Goal: Transaction & Acquisition: Purchase product/service

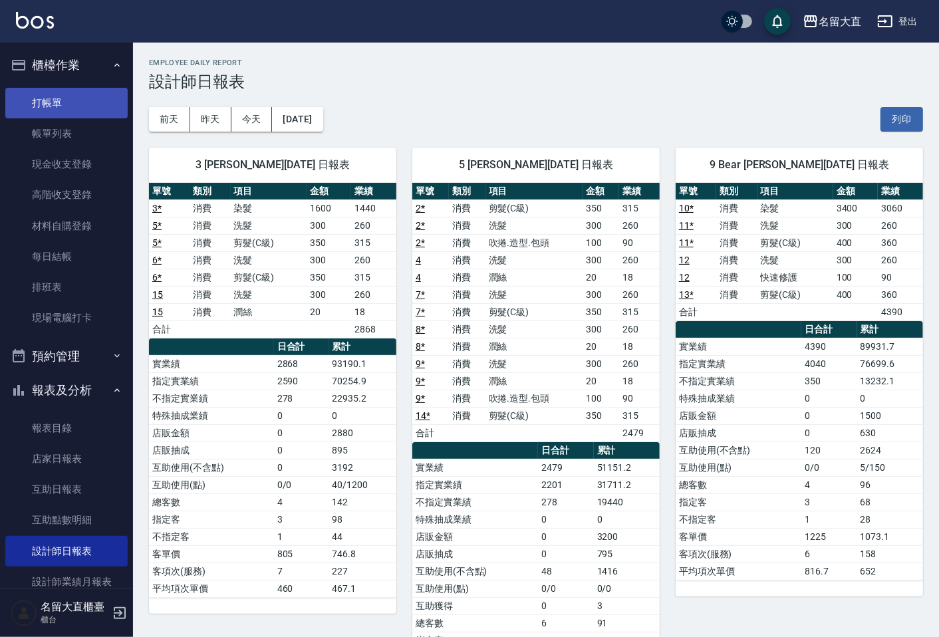
click at [55, 108] on link "打帳單" at bounding box center [66, 103] width 122 height 31
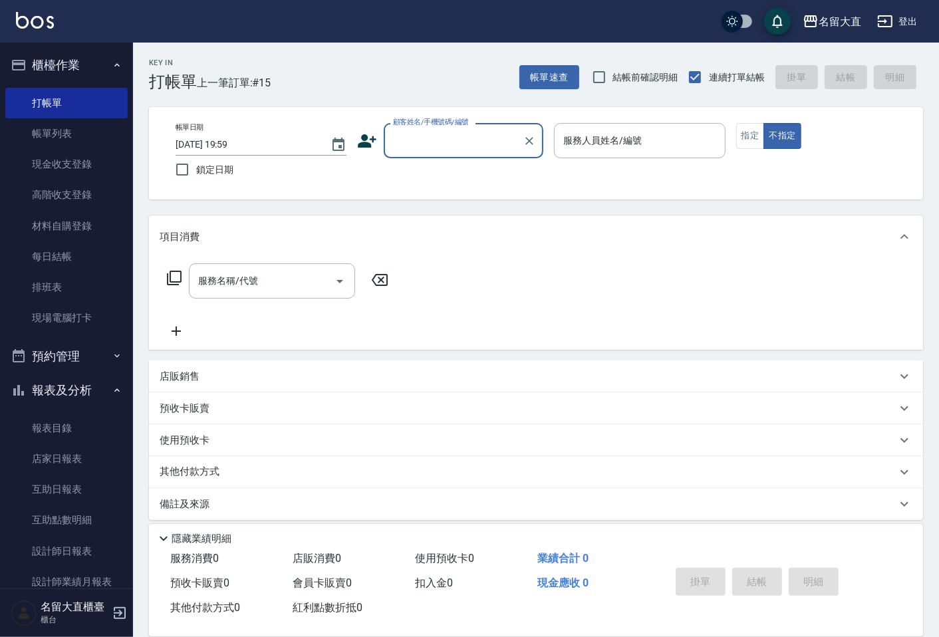
click at [401, 132] on input "顧客姓名/手機號碼/編號" at bounding box center [454, 140] width 128 height 23
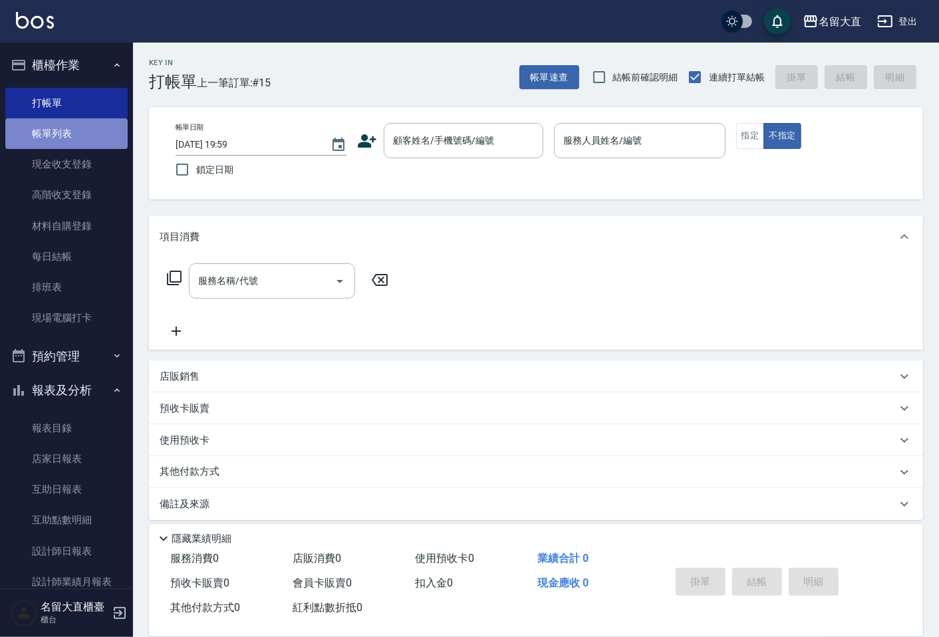
click at [75, 128] on link "帳單列表" at bounding box center [66, 133] width 122 height 31
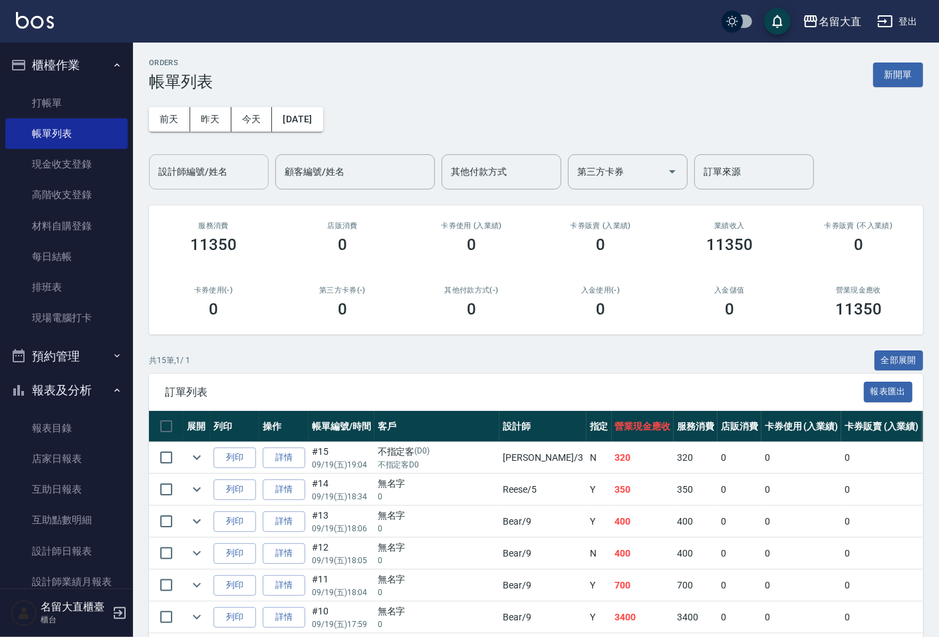
click at [195, 170] on input "設計師編號/姓名" at bounding box center [209, 171] width 108 height 23
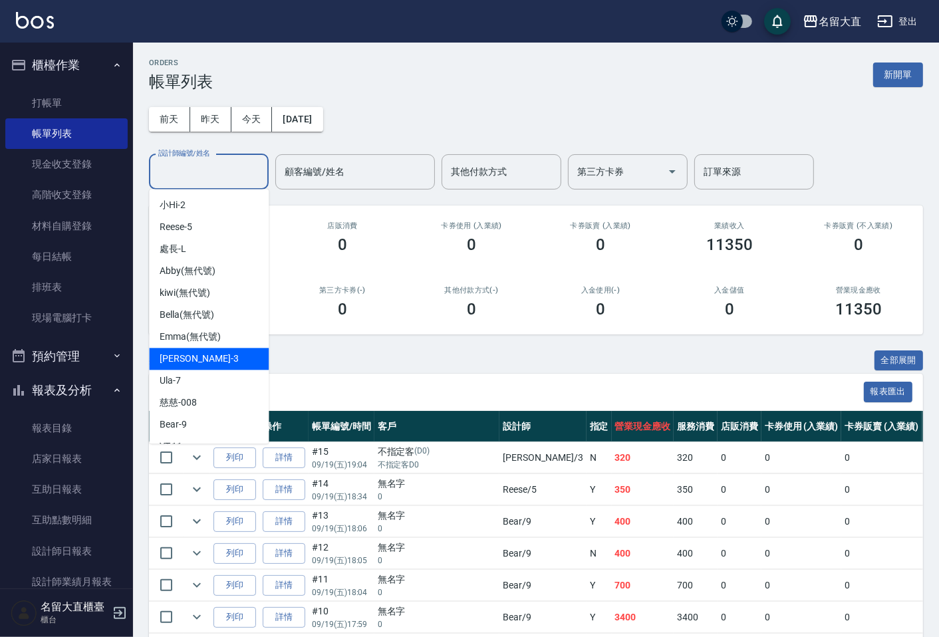
click at [174, 349] on div "[PERSON_NAME]3" at bounding box center [209, 359] width 120 height 22
type input "[PERSON_NAME]3"
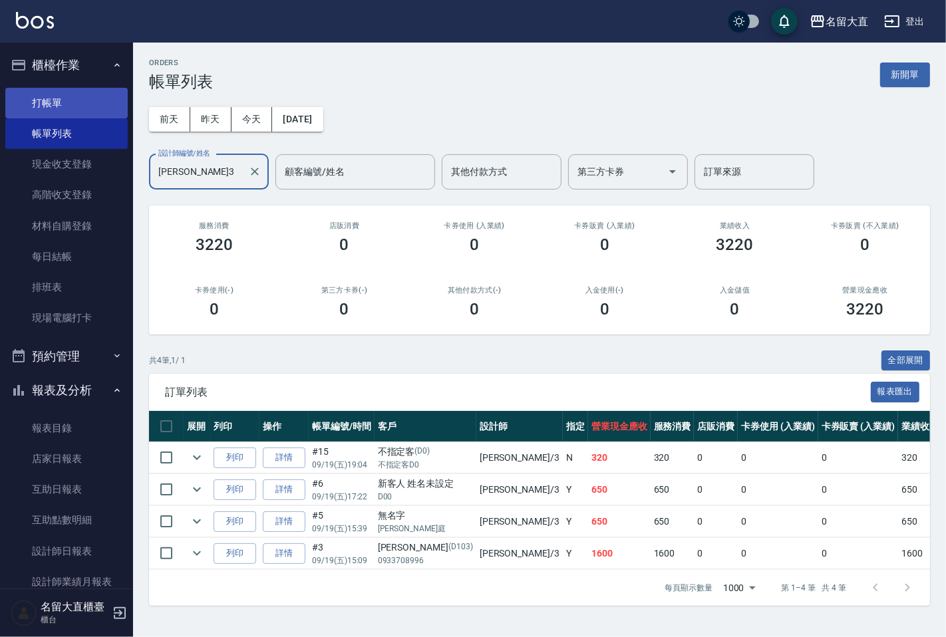
click at [32, 111] on link "打帳單" at bounding box center [66, 103] width 122 height 31
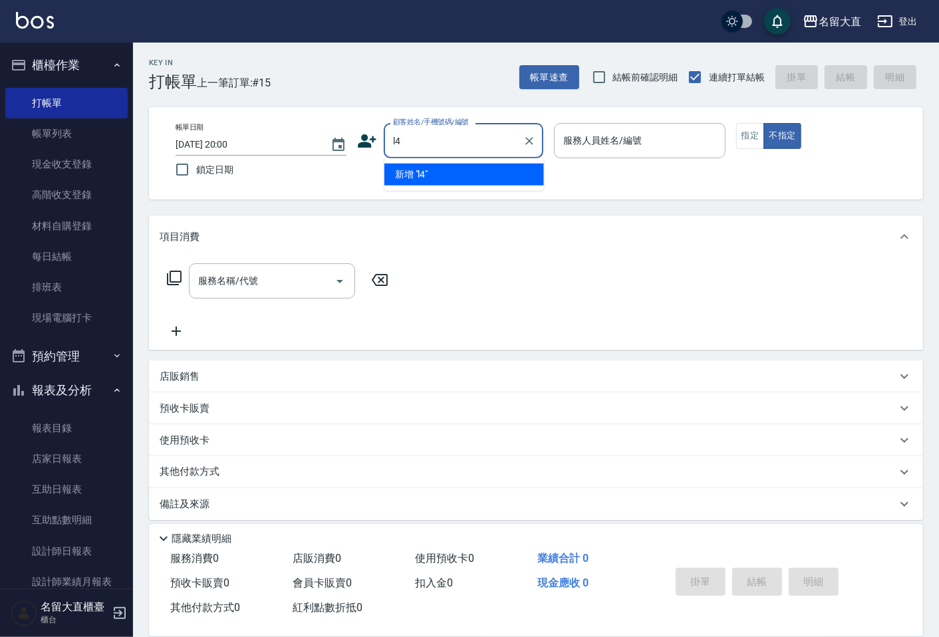
type input "l"
type input "奧迪/奧迪D204/D204"
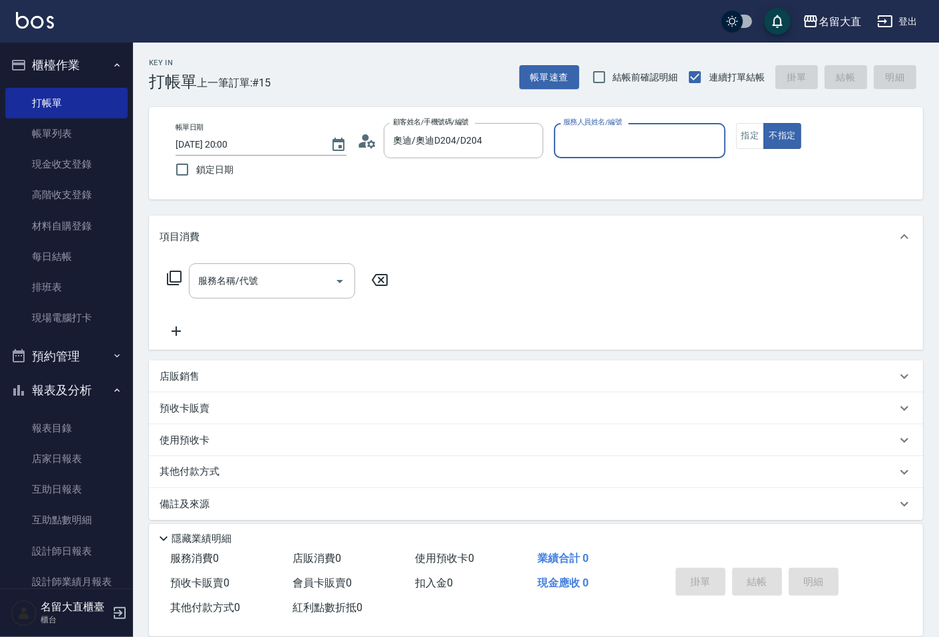
type input "[PERSON_NAME]3"
click at [764, 123] on button "不指定" at bounding box center [782, 136] width 37 height 26
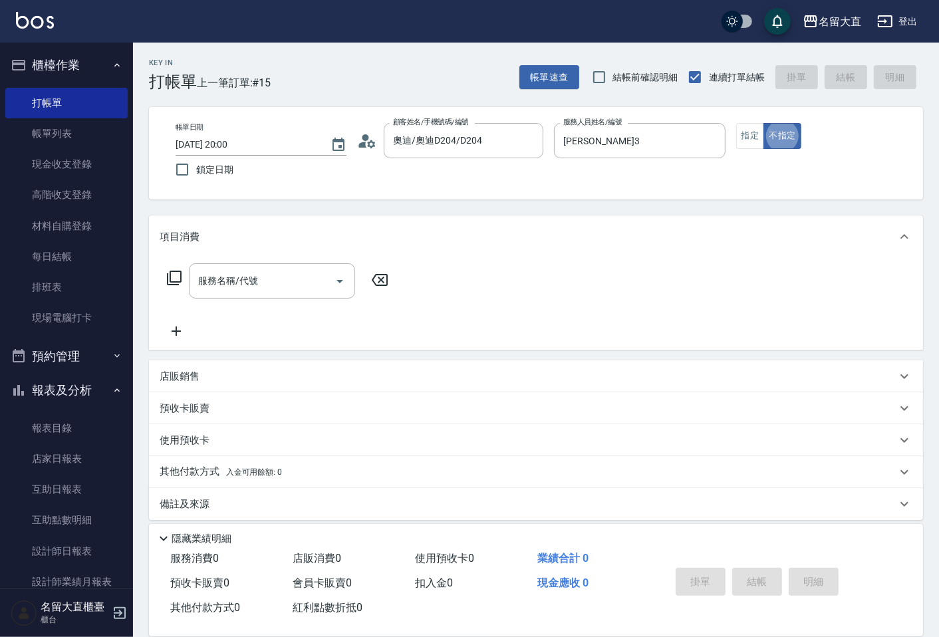
type button "false"
type input "5"
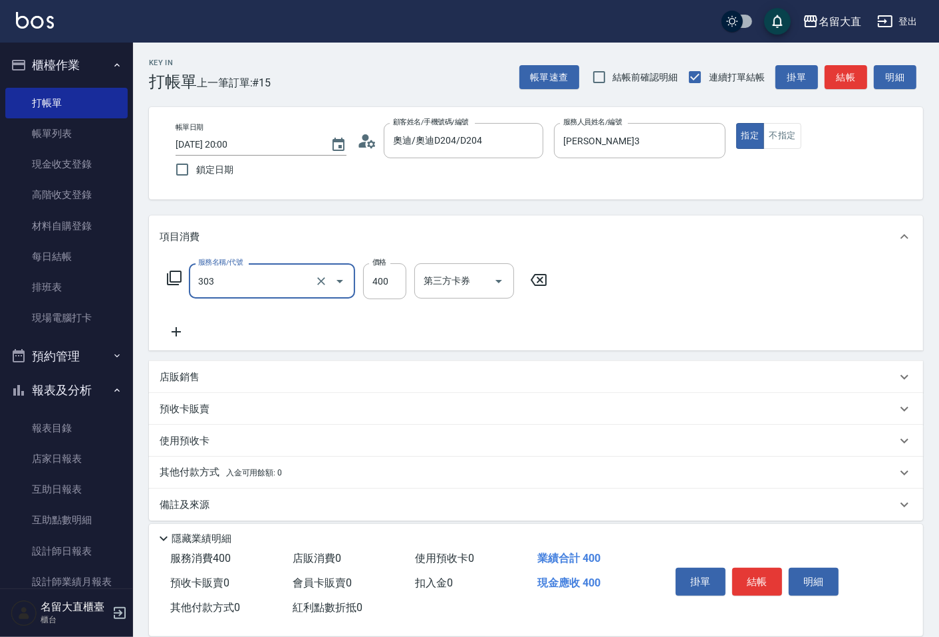
type input "剪髮(C級)(303)"
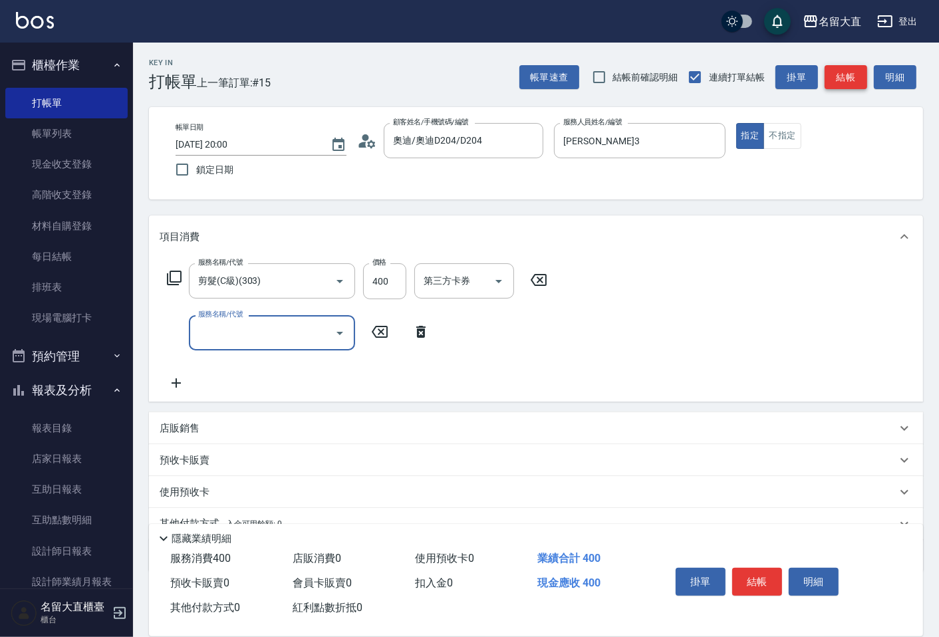
click at [867, 74] on button "結帳" at bounding box center [846, 77] width 43 height 25
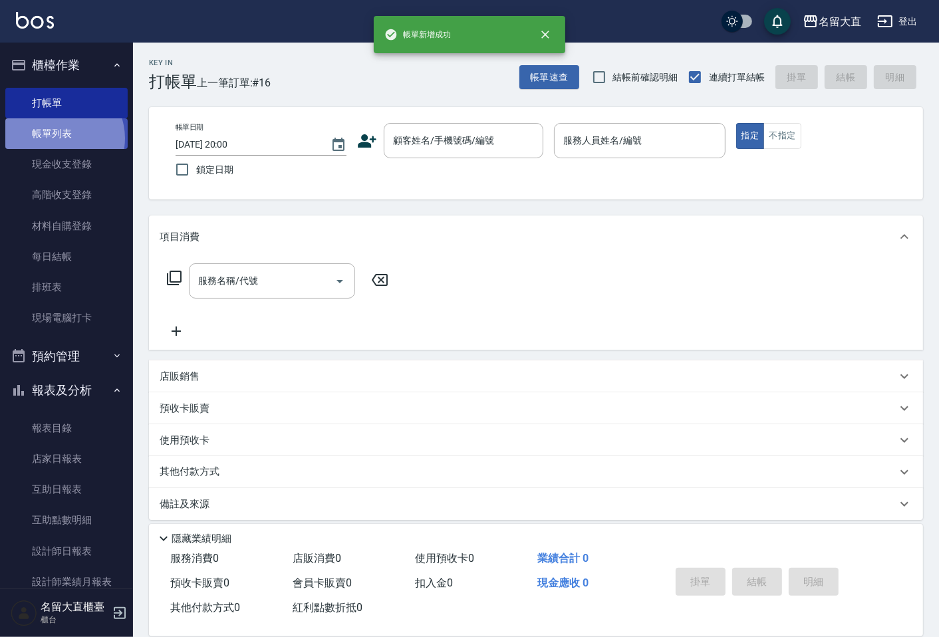
click at [59, 138] on link "帳單列表" at bounding box center [66, 133] width 122 height 31
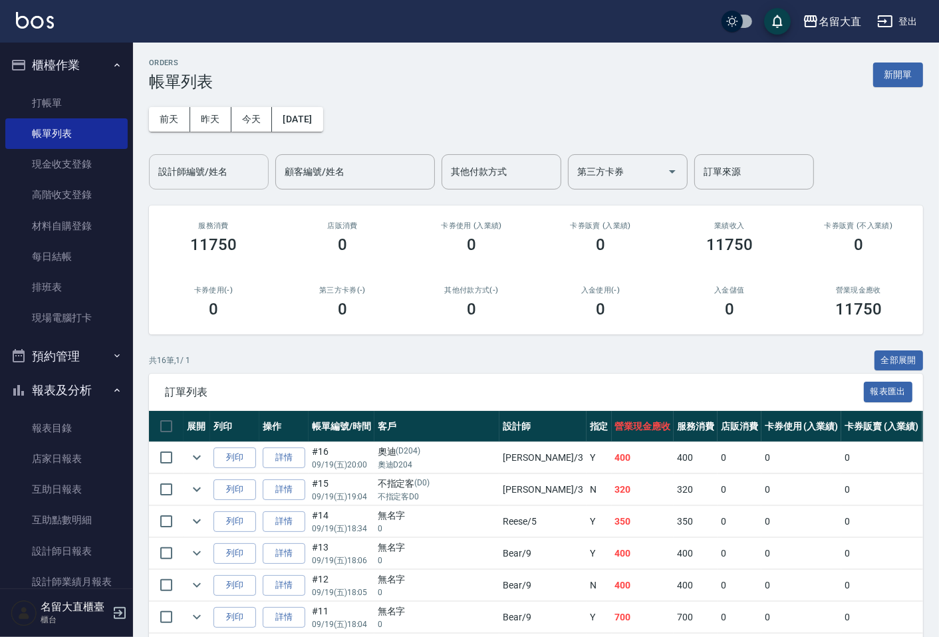
click at [214, 177] on input "設計師編號/姓名" at bounding box center [209, 171] width 108 height 23
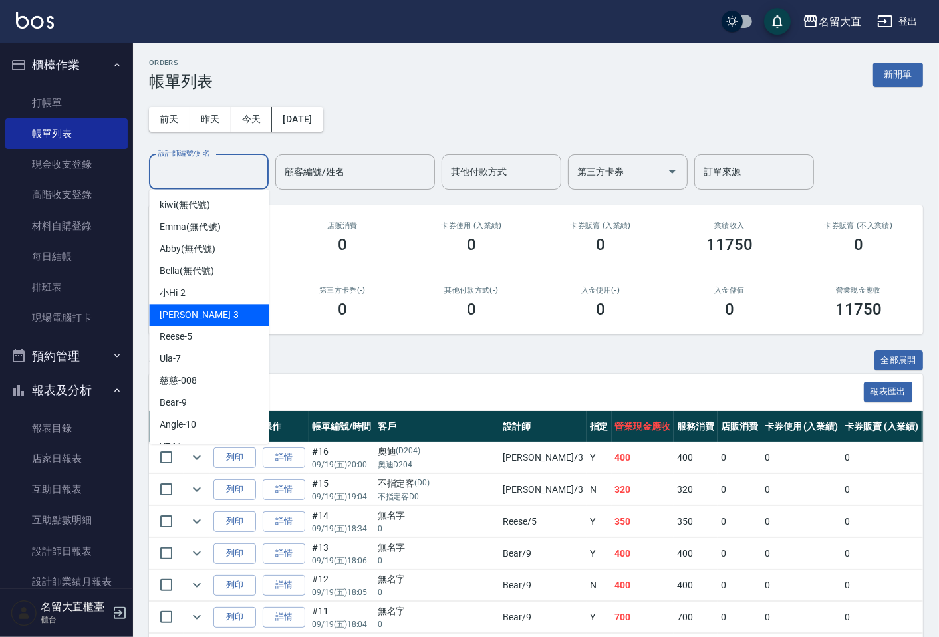
click at [200, 304] on div "[PERSON_NAME]3" at bounding box center [209, 315] width 120 height 22
type input "[PERSON_NAME]3"
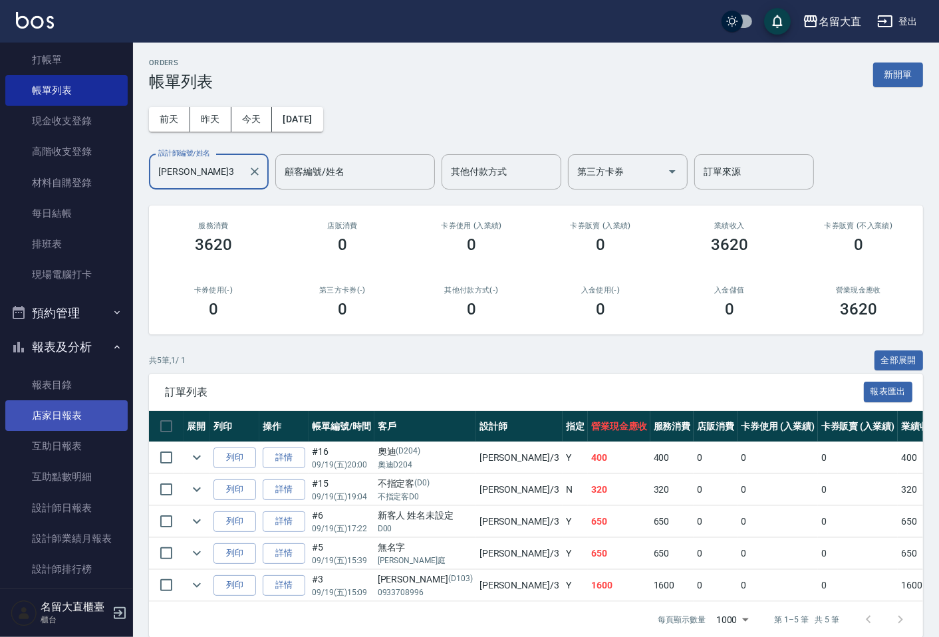
scroll to position [148, 0]
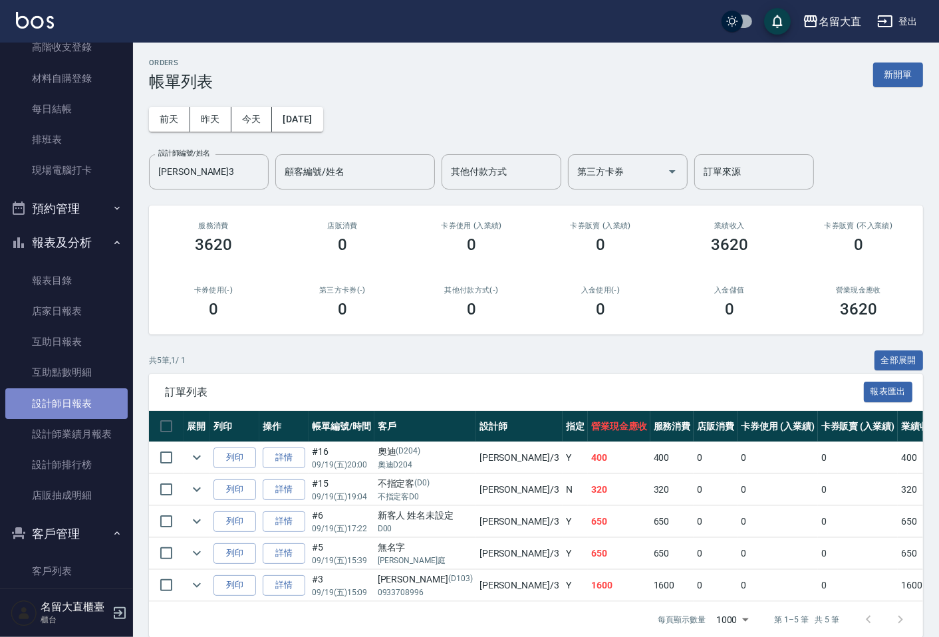
click at [75, 409] on link "設計師日報表" at bounding box center [66, 404] width 122 height 31
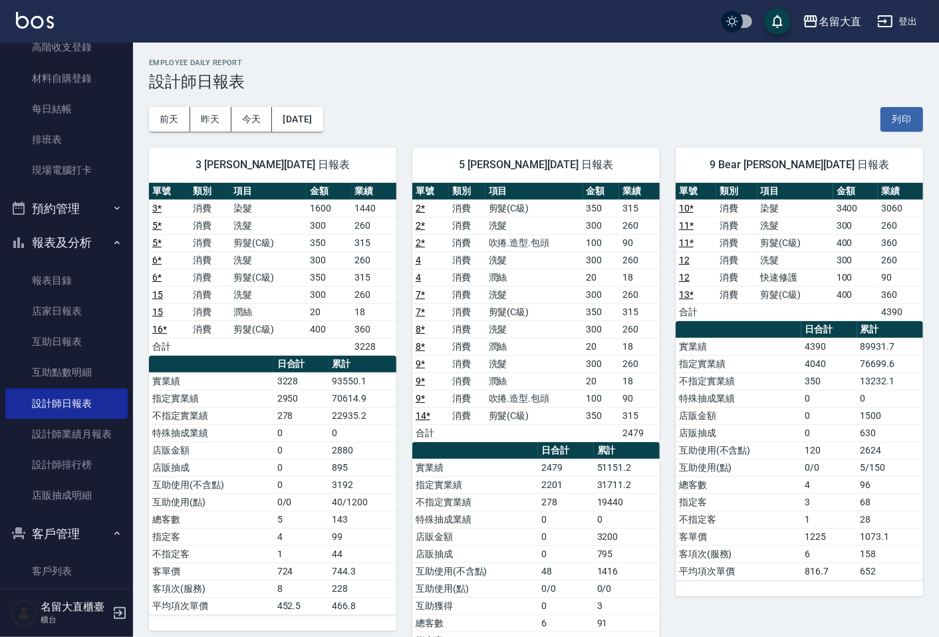
click at [690, 609] on div "9 Bear [PERSON_NAME][DATE] 日報表 單號 類別 項目 金額 業績 10 * 消費 染髮 3400 3060 11 * 消費 洗髮 3…" at bounding box center [791, 433] width 263 height 603
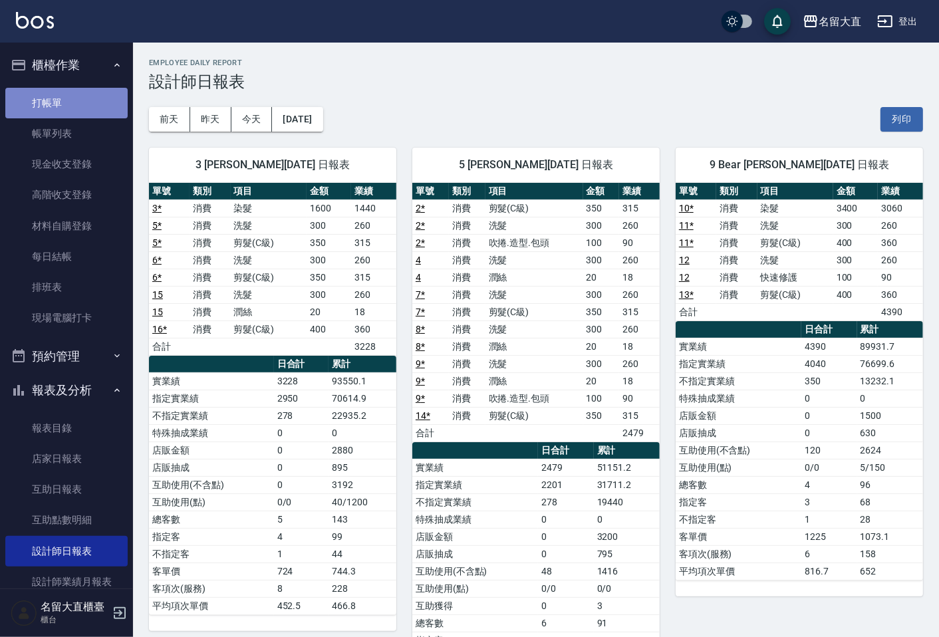
click at [80, 114] on link "打帳單" at bounding box center [66, 103] width 122 height 31
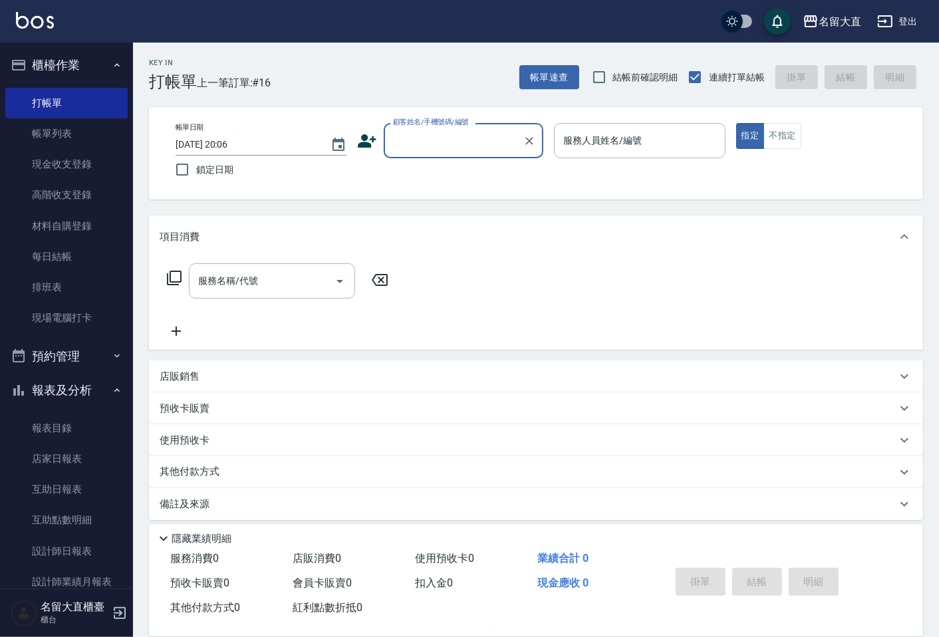
drag, startPoint x: 416, startPoint y: 131, endPoint x: 417, endPoint y: 150, distance: 19.3
click at [416, 134] on input "顧客姓名/手機號碼/編號" at bounding box center [454, 140] width 128 height 23
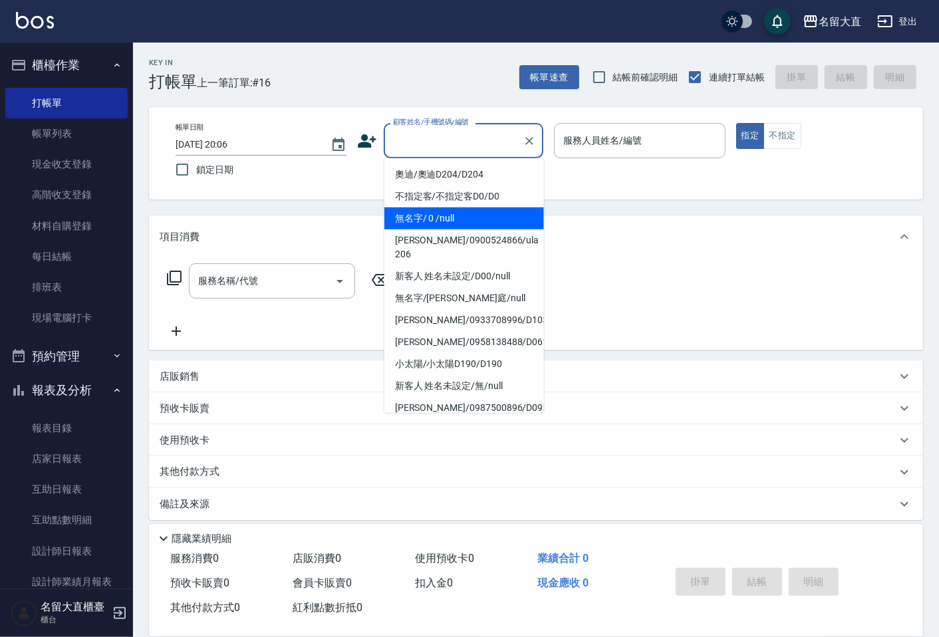
click at [430, 208] on li "無名字/ 0 /null" at bounding box center [465, 219] width 160 height 22
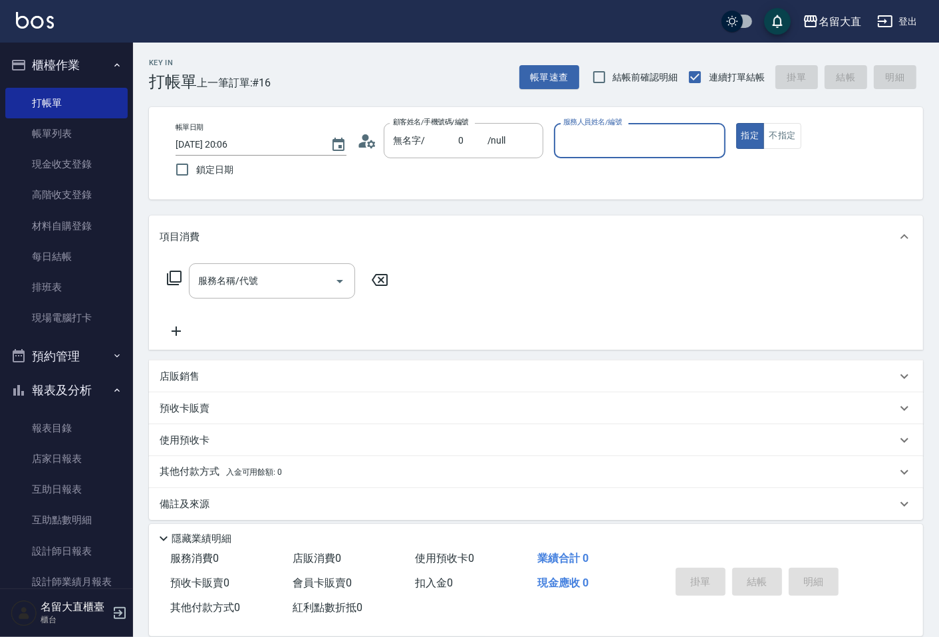
type input "無名字/ 0 /null"
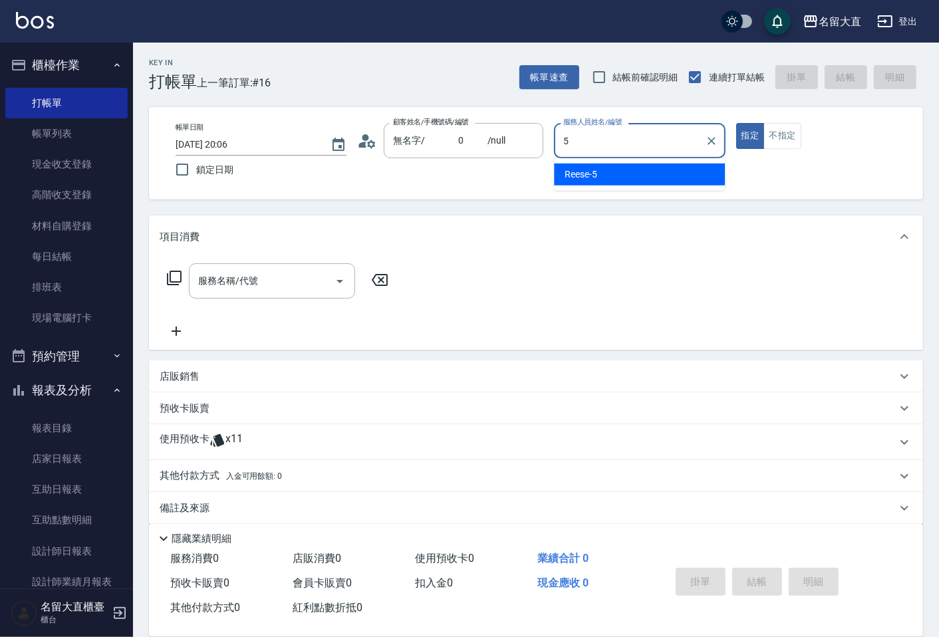
type input "Reese-5"
type button "true"
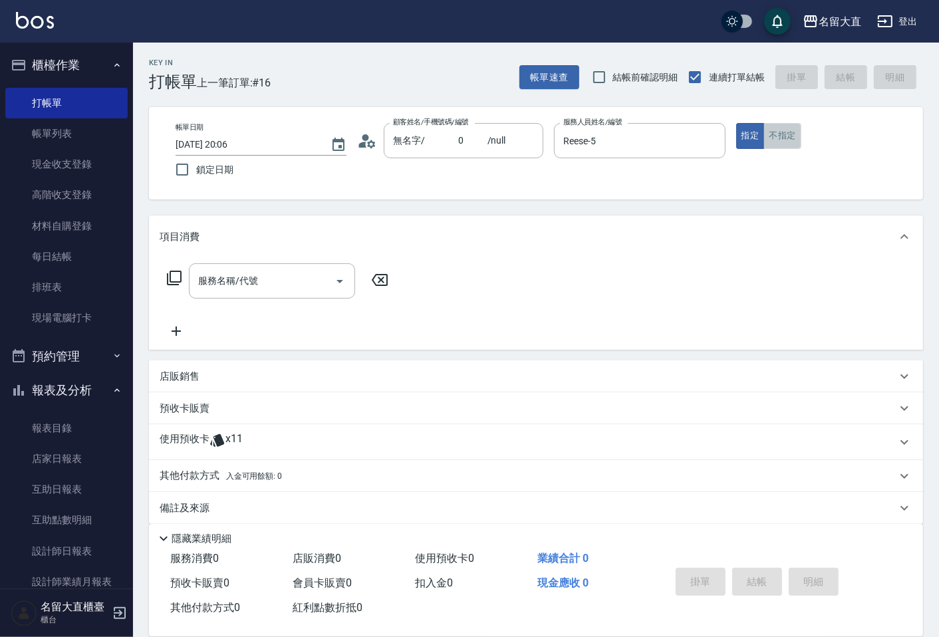
click at [778, 148] on button "不指定" at bounding box center [782, 136] width 37 height 26
click at [293, 275] on input "服務名稱/代號" at bounding box center [262, 280] width 134 height 23
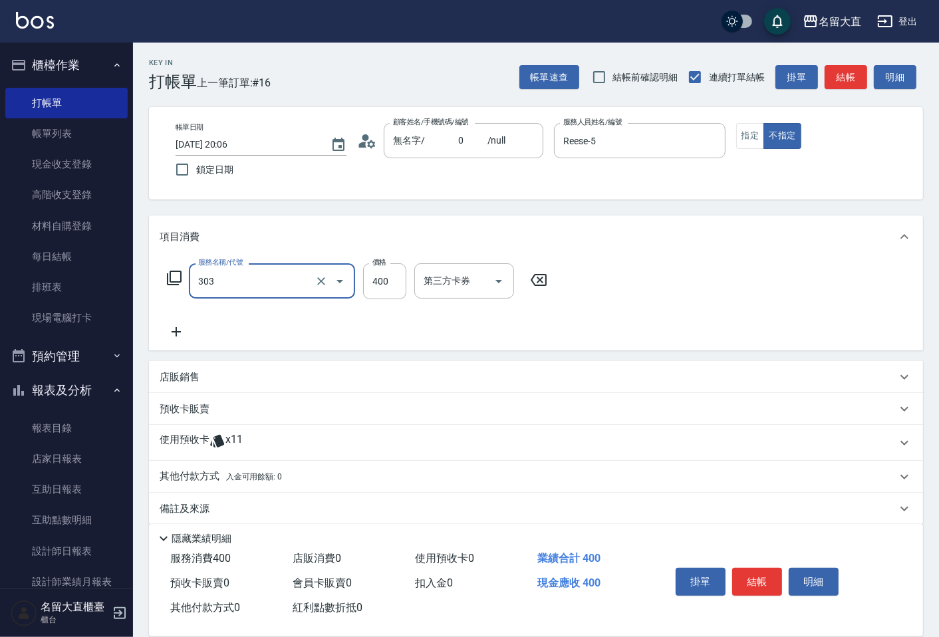
type input "剪髮(C級)(303)"
type input "300"
click at [838, 77] on button "結帳" at bounding box center [846, 77] width 43 height 25
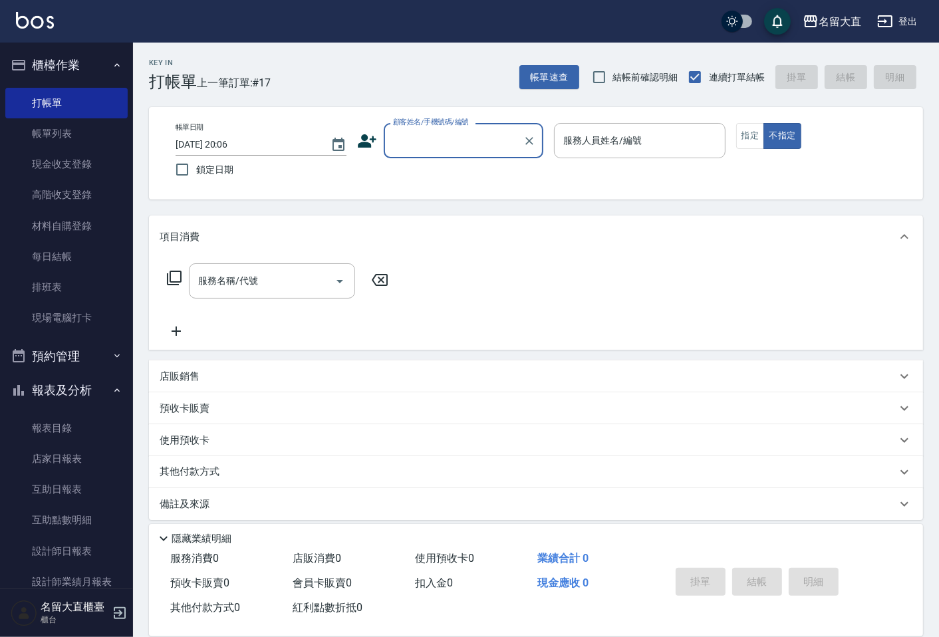
click at [361, 142] on icon at bounding box center [367, 141] width 20 height 20
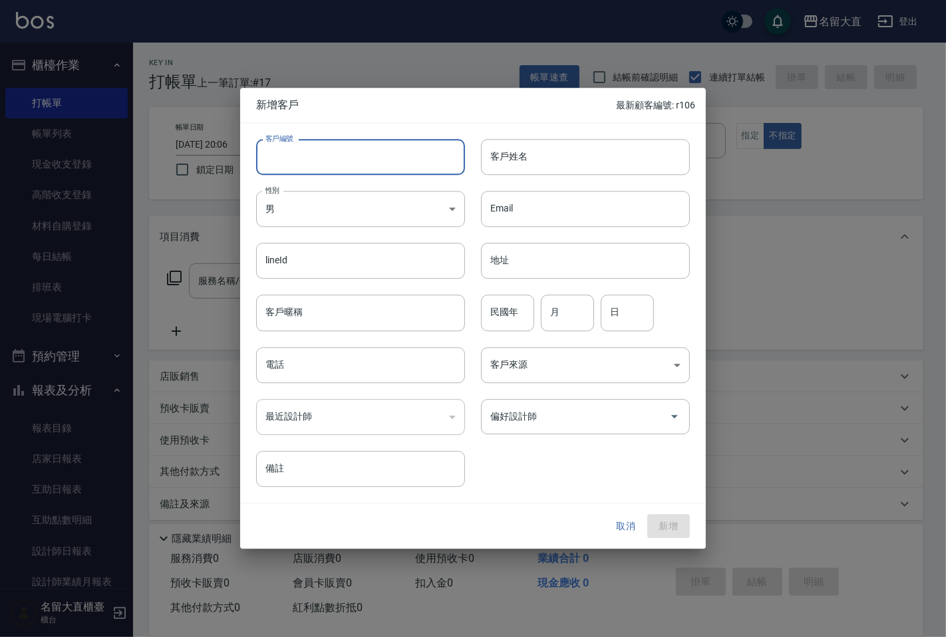
click at [413, 173] on input "客戶編號" at bounding box center [360, 157] width 209 height 36
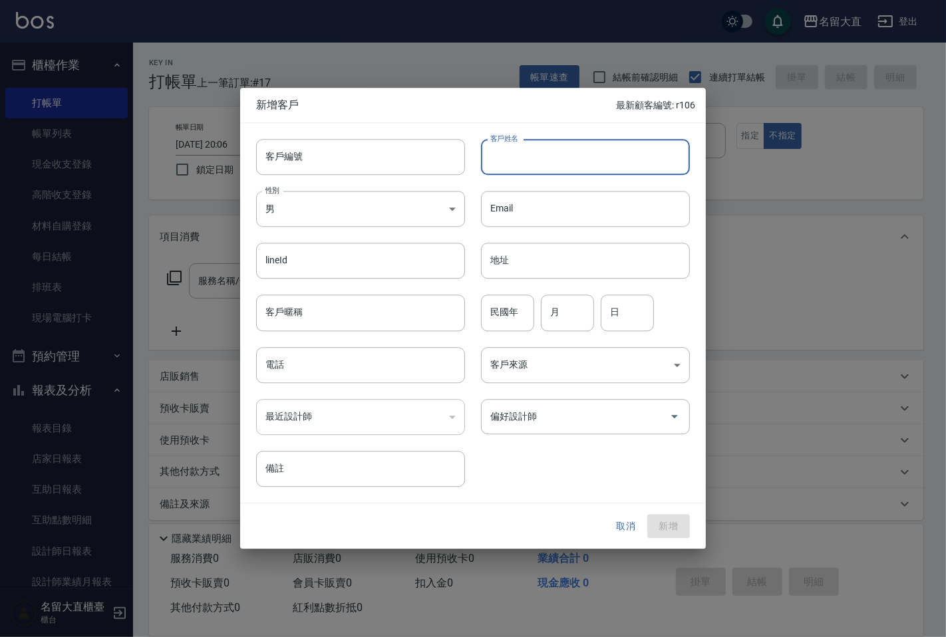
click at [504, 162] on input "客戶姓名" at bounding box center [585, 157] width 209 height 36
type input "[PERSON_NAME]"
click at [315, 216] on body "名留大直 登出 櫃檯作業 打帳單 帳單列表 現金收支登錄 高階收支登錄 材料自購登錄 每日結帳 排班表 現場電腦打卡 預約管理 預約管理 單日預約紀錄 單週預…" at bounding box center [473, 323] width 946 height 647
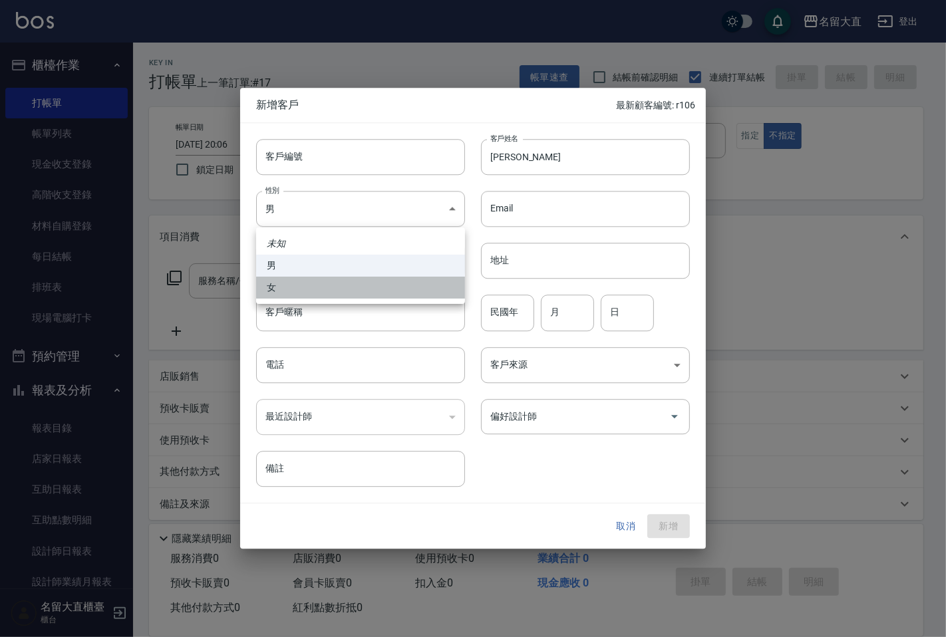
click at [311, 289] on li "女" at bounding box center [360, 288] width 209 height 22
type input "[DEMOGRAPHIC_DATA]"
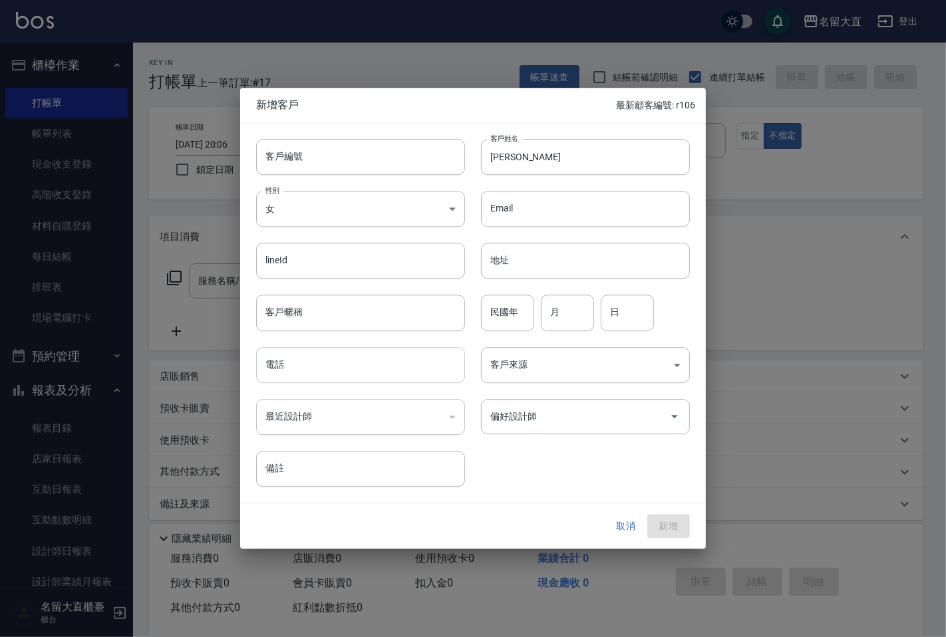
click at [301, 361] on input "電話" at bounding box center [360, 365] width 209 height 36
type input "0912578582"
drag, startPoint x: 407, startPoint y: 413, endPoint x: 410, endPoint y: 430, distance: 17.5
click at [406, 413] on div "​" at bounding box center [360, 417] width 209 height 36
click at [545, 410] on input "偏好設計師" at bounding box center [575, 416] width 177 height 23
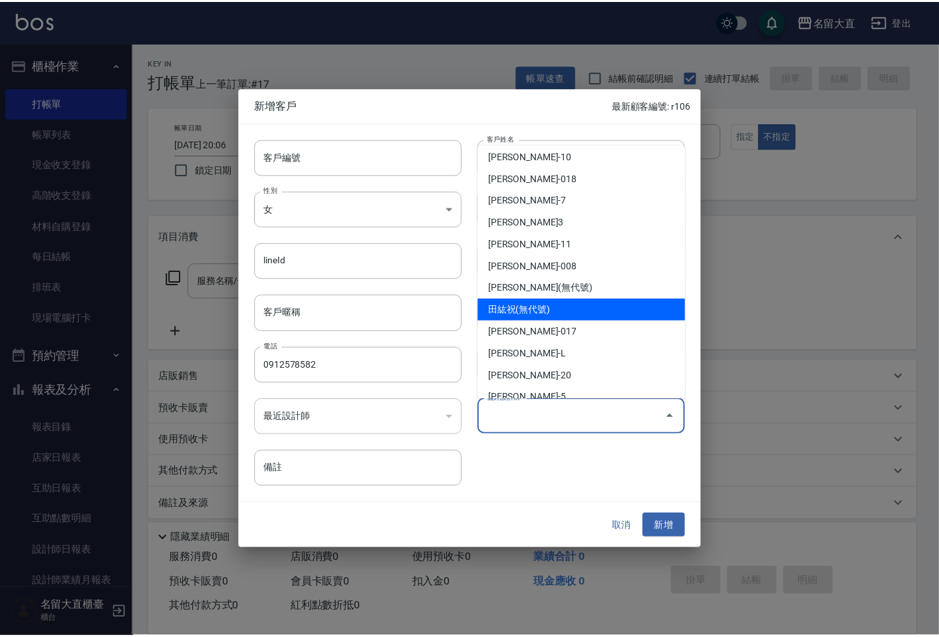
scroll to position [194, 0]
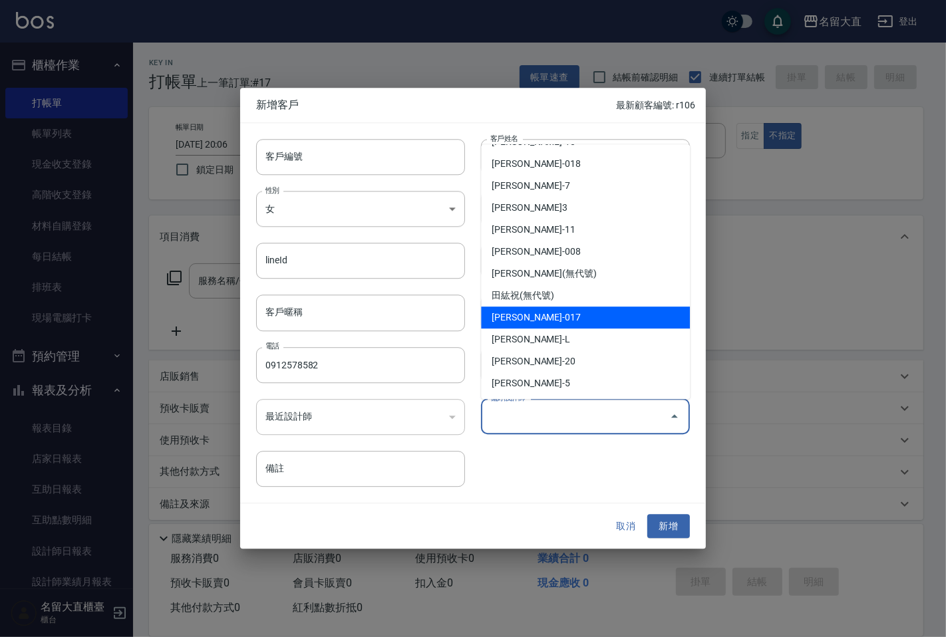
click at [547, 317] on li "[PERSON_NAME]-017" at bounding box center [585, 318] width 209 height 22
type input "[PERSON_NAME]"
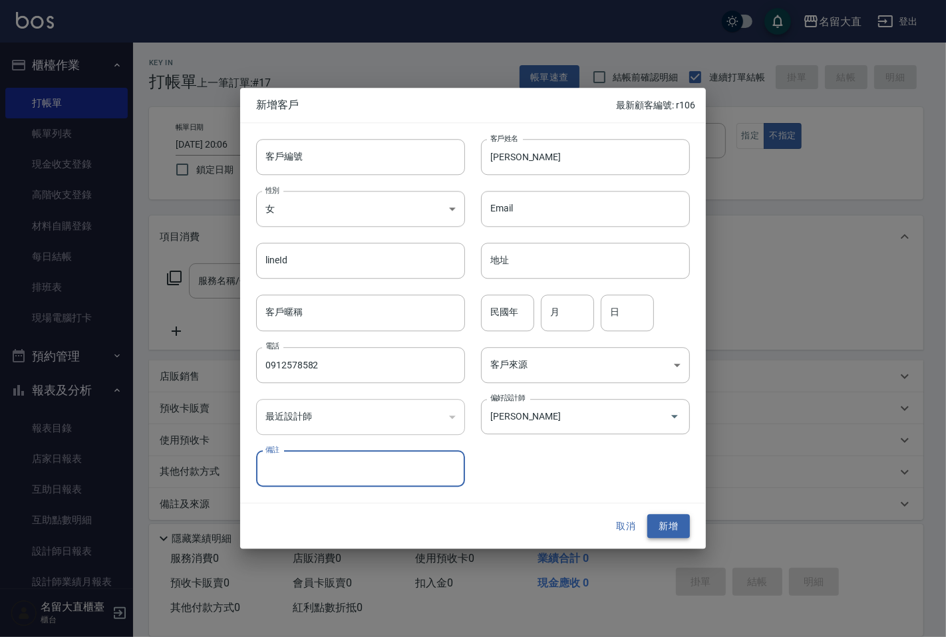
click at [671, 529] on button "新增" at bounding box center [668, 526] width 43 height 25
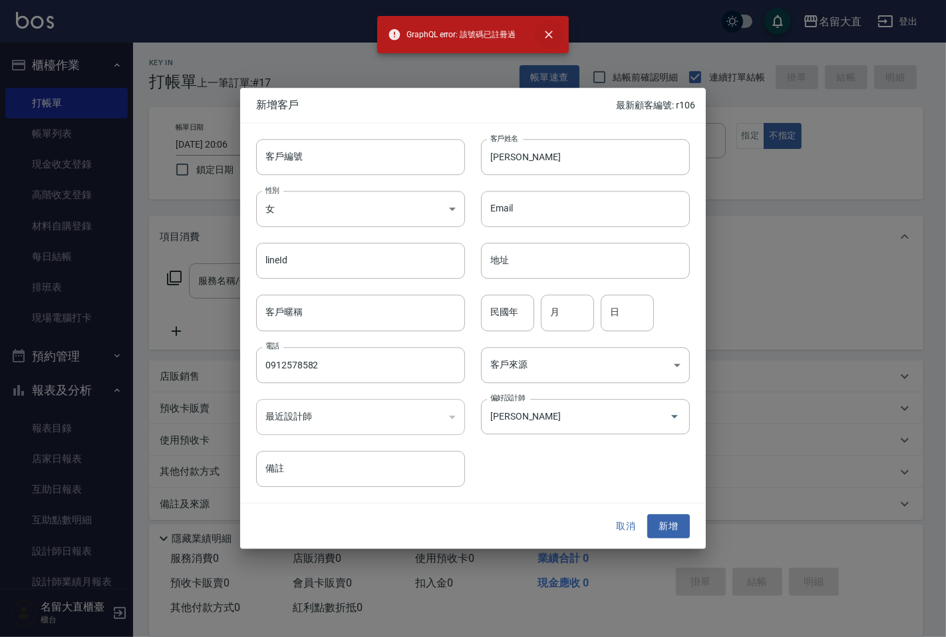
click at [544, 35] on icon "close" at bounding box center [548, 34] width 13 height 13
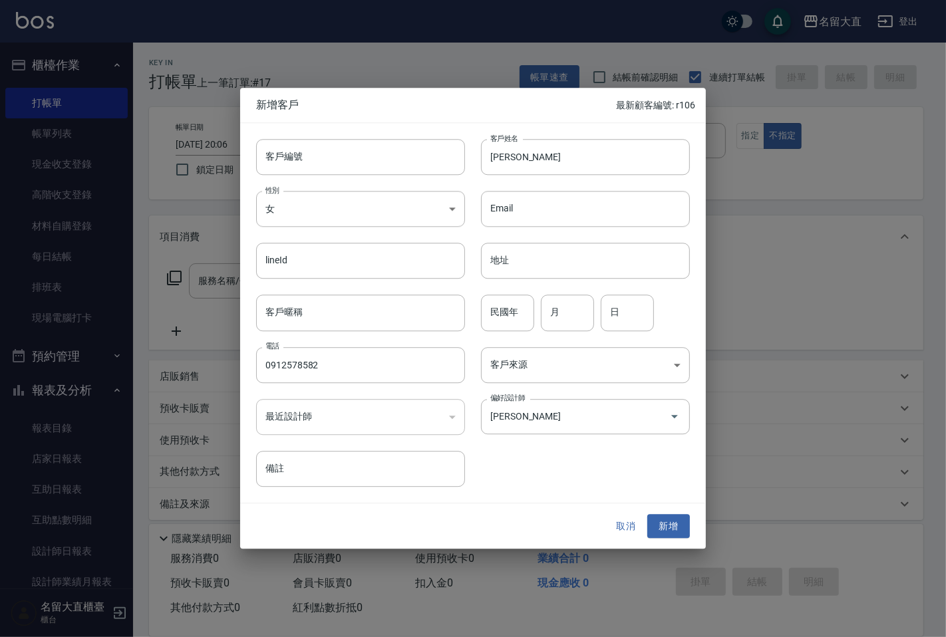
click at [633, 523] on button "取消" at bounding box center [626, 526] width 43 height 25
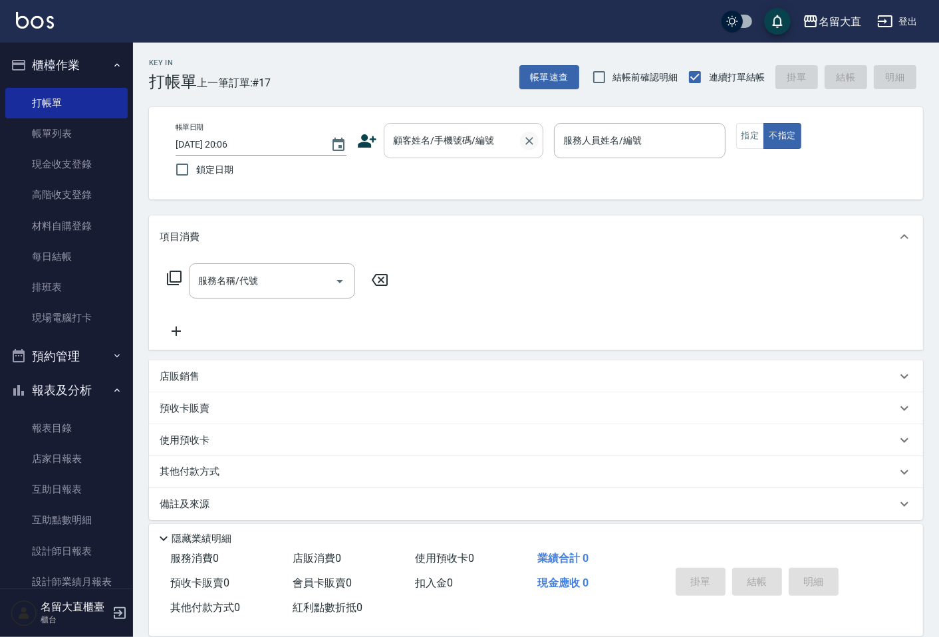
click at [529, 135] on icon "Clear" at bounding box center [529, 140] width 13 height 13
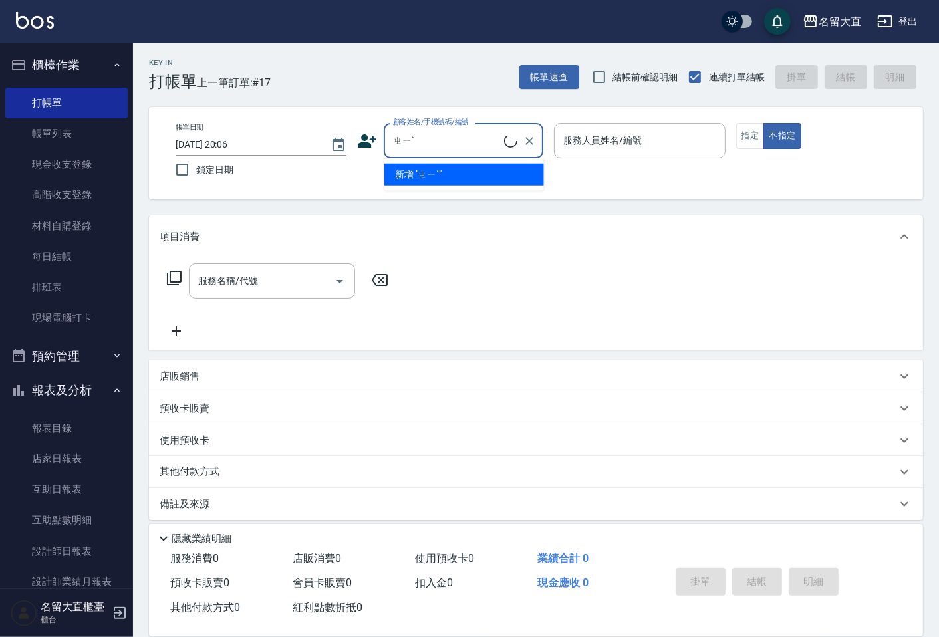
type input "ㄓ"
click at [410, 136] on input "[PERSON_NAME]" at bounding box center [454, 140] width 128 height 23
click at [428, 170] on li "新增 "[PERSON_NAME]"" at bounding box center [465, 175] width 160 height 22
type input "[PERSON_NAME]"
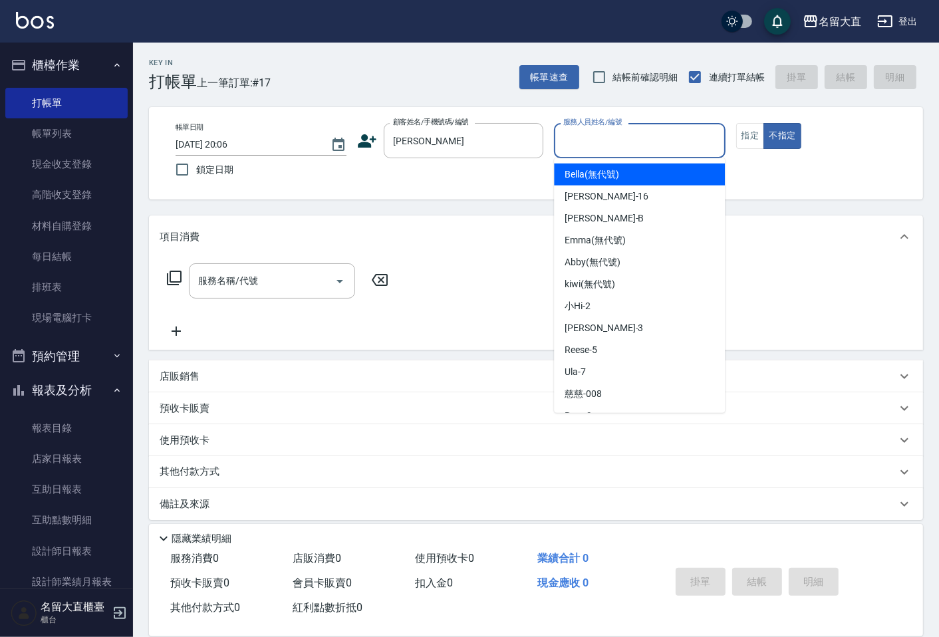
click at [610, 148] on input "服務人員姓名/編號" at bounding box center [639, 140] width 159 height 23
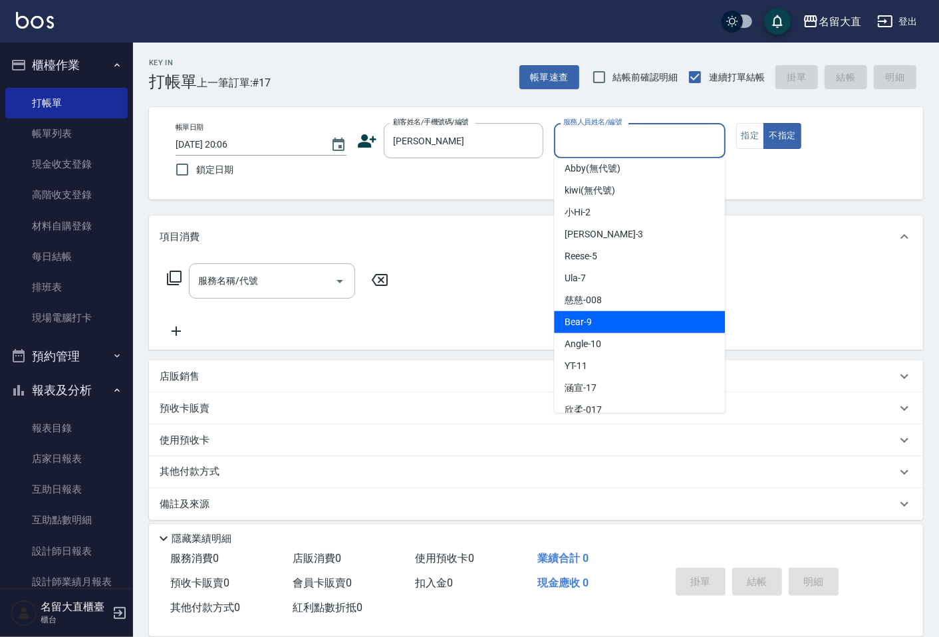
scroll to position [148, 0]
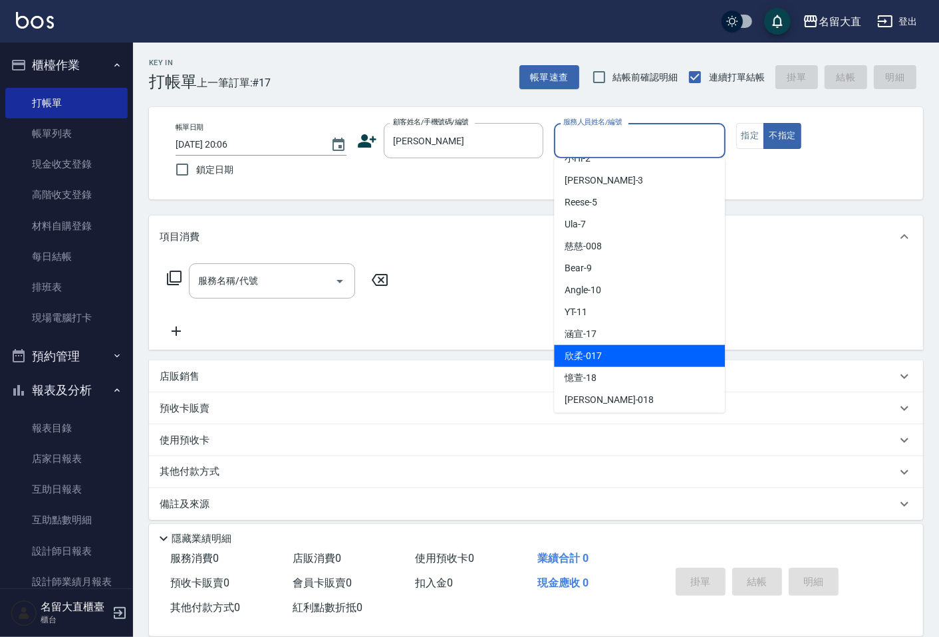
click at [606, 351] on div "欣柔 -017" at bounding box center [639, 356] width 171 height 22
type input "欣柔-017"
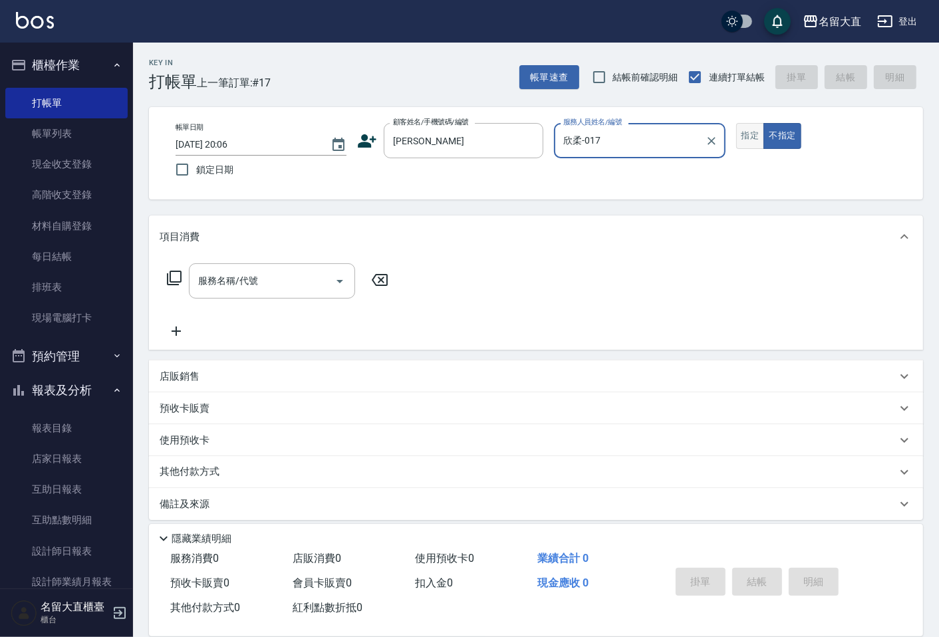
click at [757, 140] on button "指定" at bounding box center [750, 136] width 29 height 26
click at [269, 289] on input "服務名稱/代號" at bounding box center [262, 280] width 134 height 23
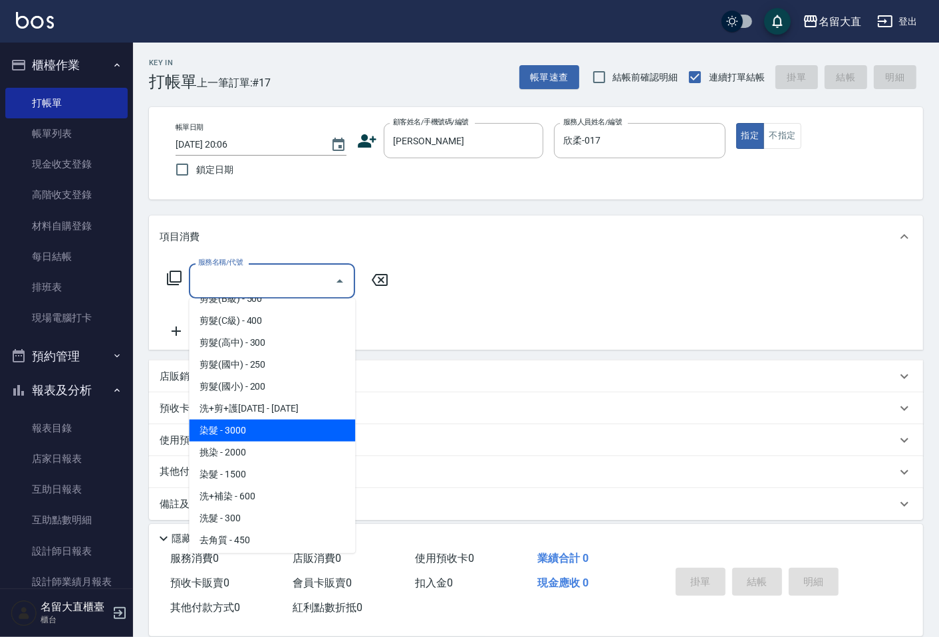
scroll to position [222, 0]
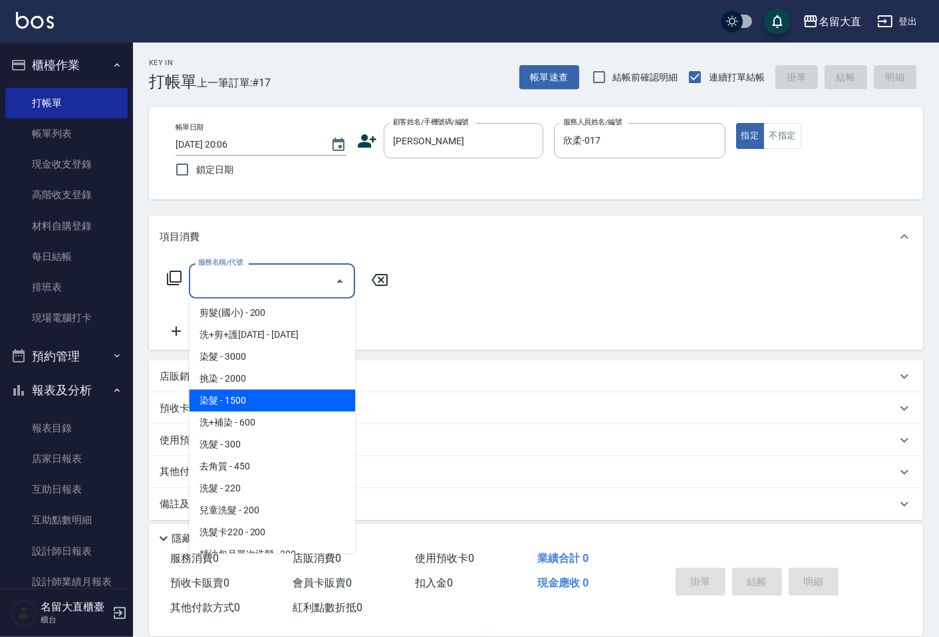
click at [255, 396] on span "染髮 - 1500" at bounding box center [272, 401] width 166 height 22
type input "染髮(403)"
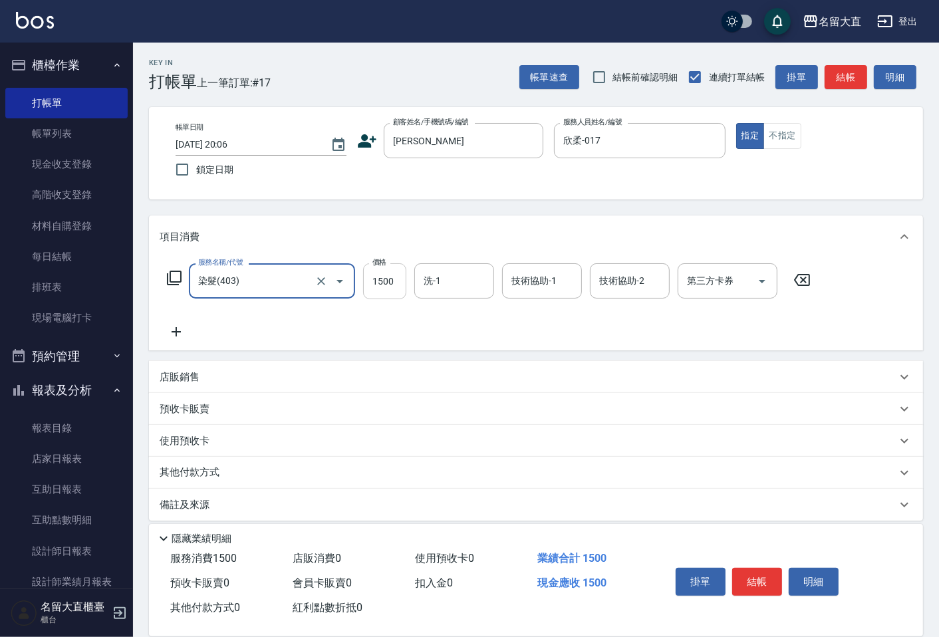
click at [373, 287] on input "1500" at bounding box center [384, 281] width 43 height 36
type input "1680"
click at [758, 572] on button "結帳" at bounding box center [757, 582] width 50 height 28
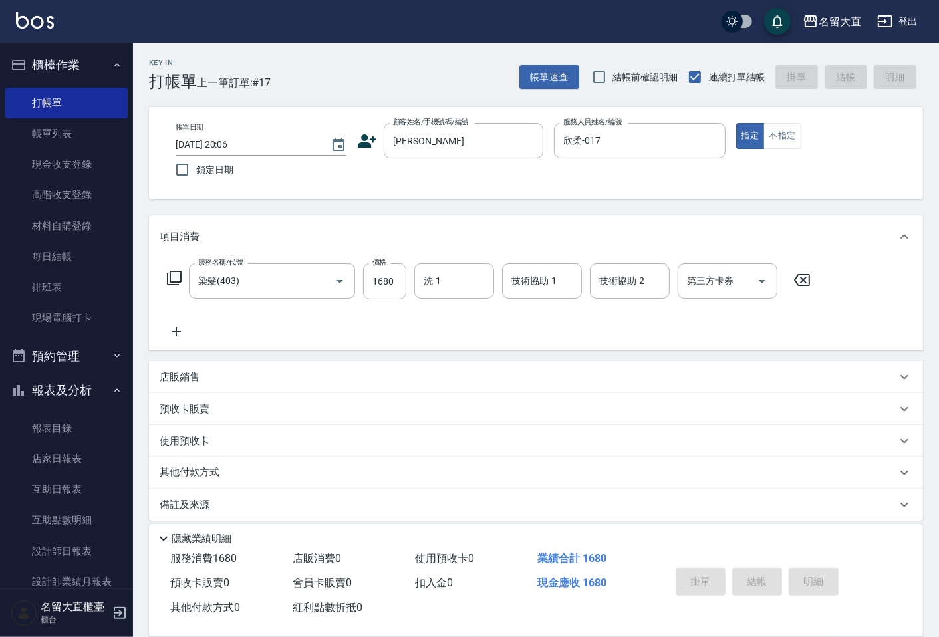
type input "[DATE] 20:16"
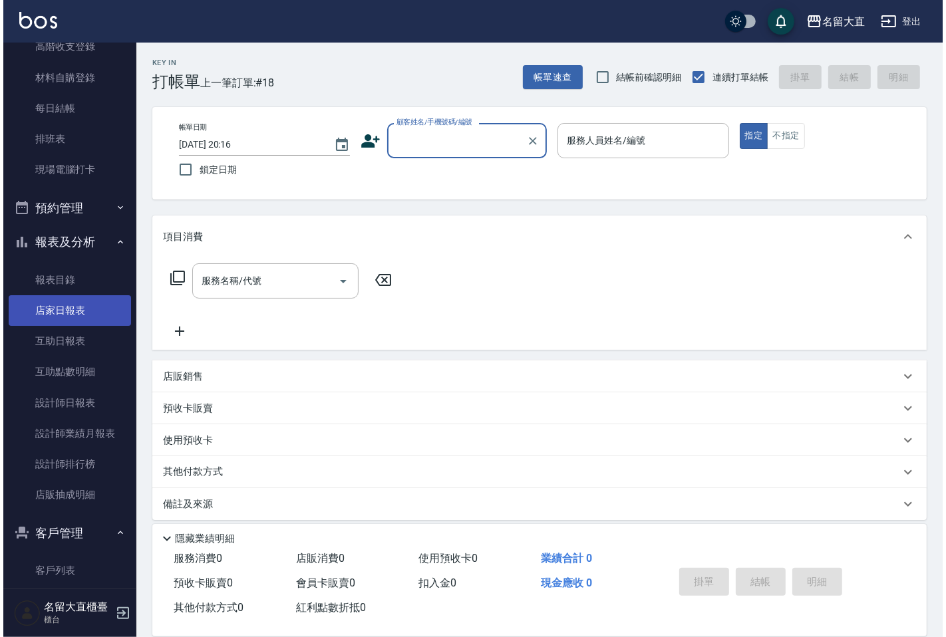
scroll to position [261, 0]
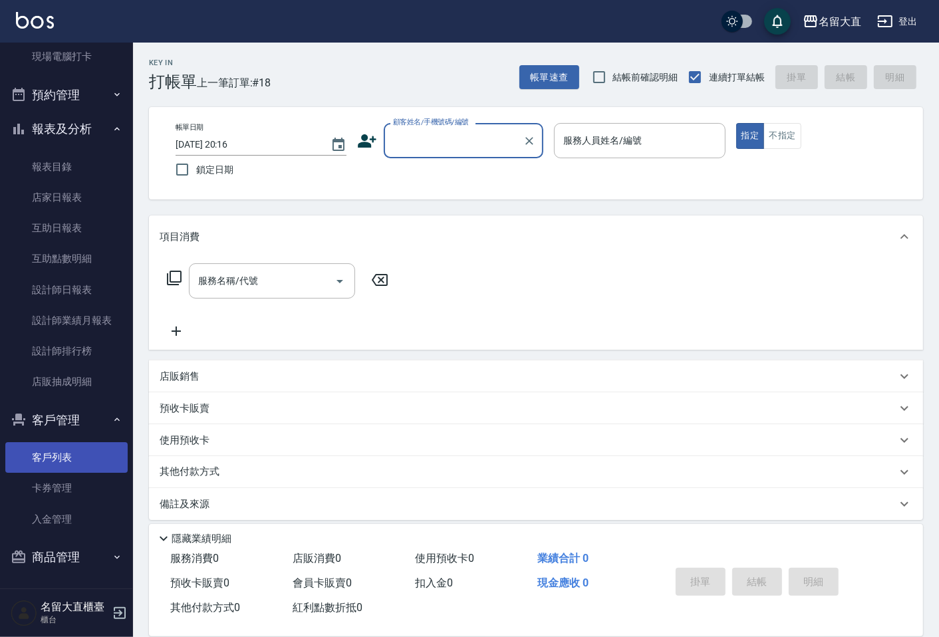
click at [59, 461] on link "客戶列表" at bounding box center [66, 457] width 122 height 31
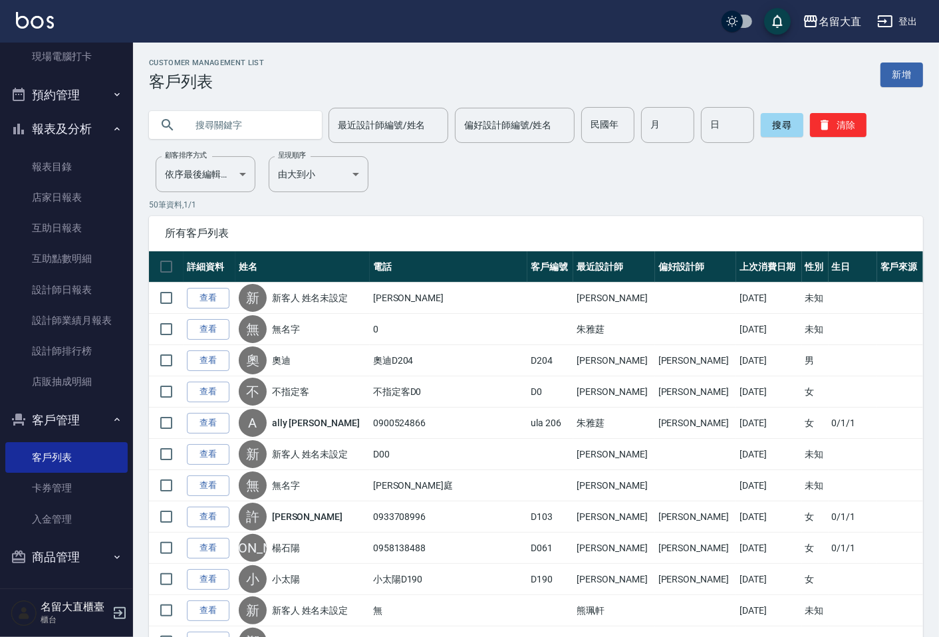
click at [265, 128] on input "text" at bounding box center [248, 125] width 125 height 36
type input "0989077491"
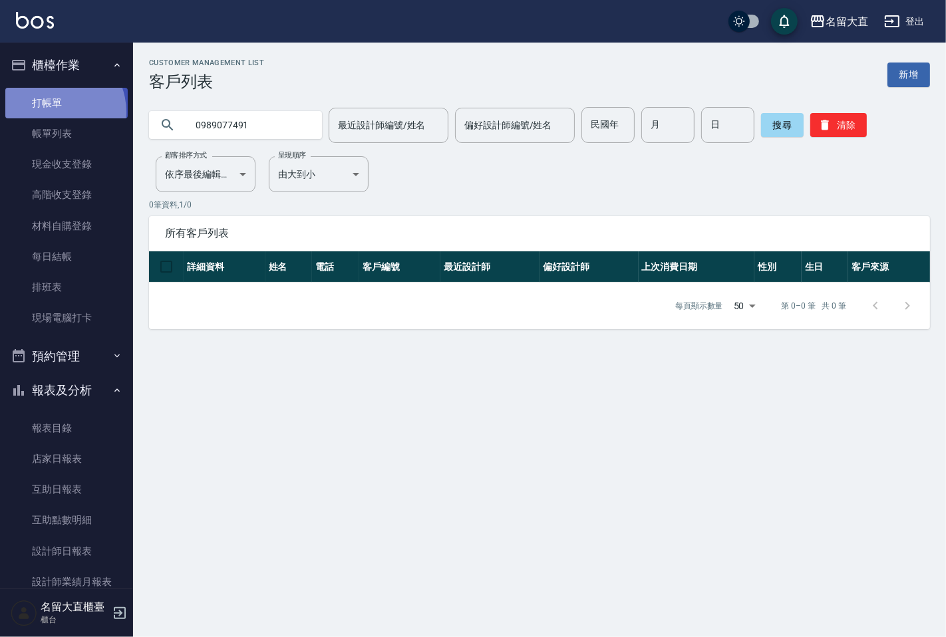
click at [51, 112] on link "打帳單" at bounding box center [66, 103] width 122 height 31
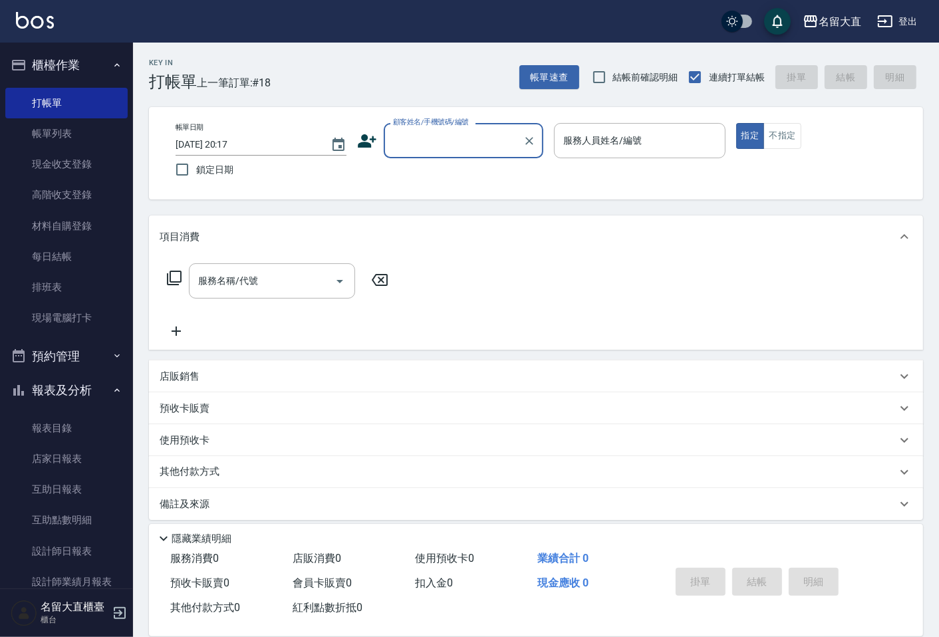
click at [472, 138] on input "顧客姓名/手機號碼/編號" at bounding box center [454, 140] width 128 height 23
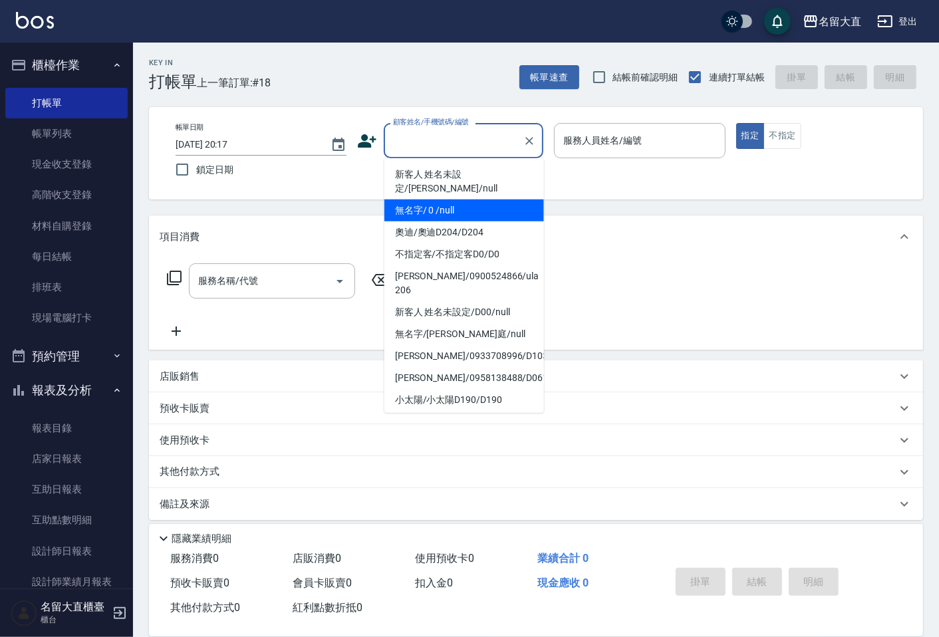
click at [499, 200] on li "無名字/ 0 /null" at bounding box center [465, 211] width 160 height 22
type input "無名字/ 0 /null"
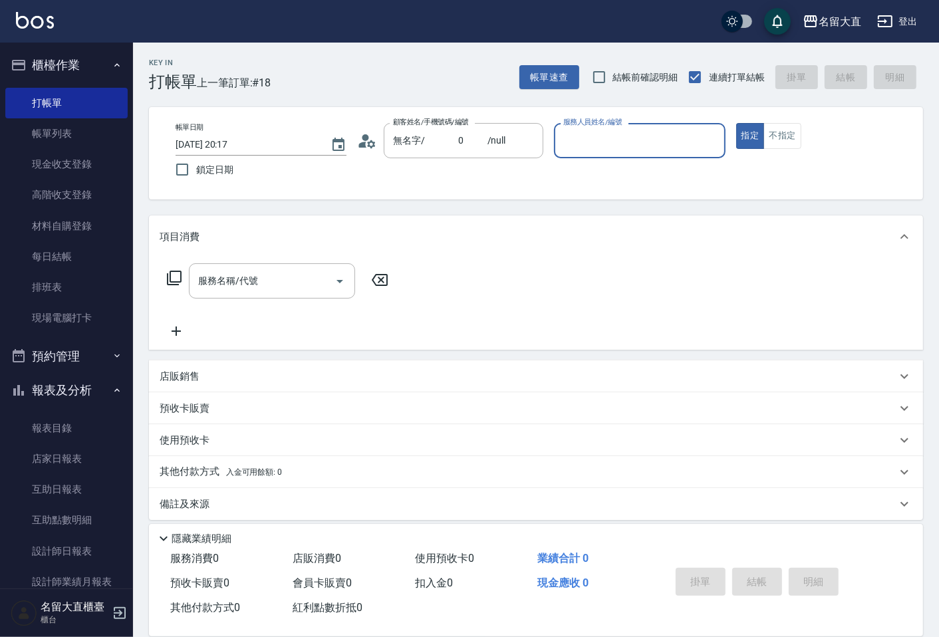
click at [590, 129] on input "服務人員姓名/編號" at bounding box center [639, 140] width 159 height 23
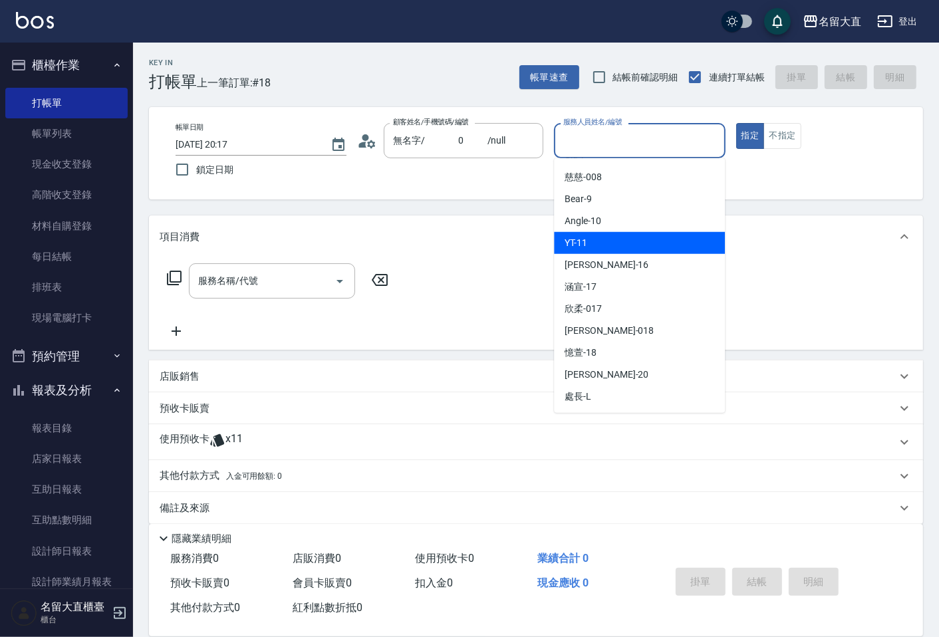
scroll to position [194, 0]
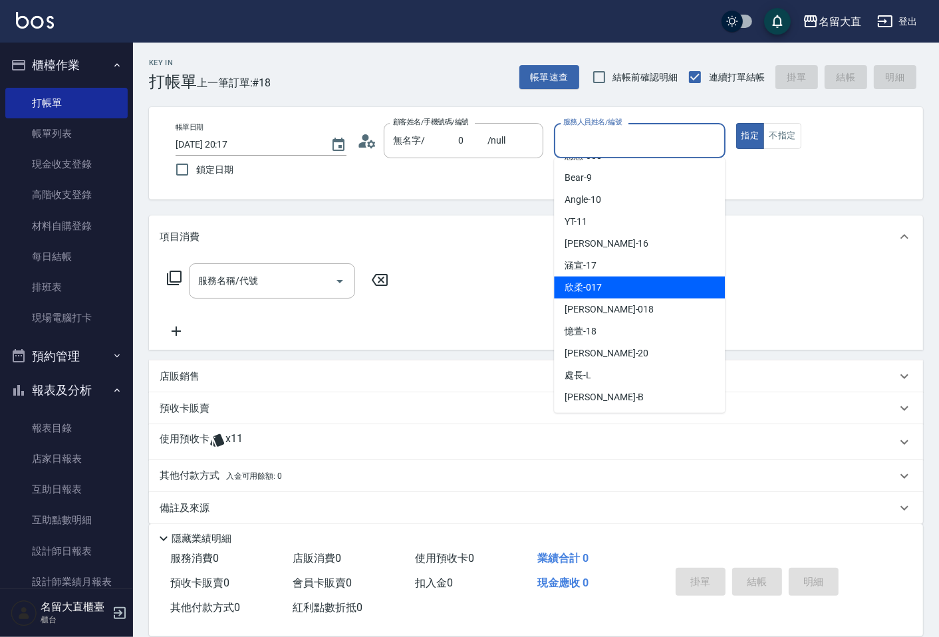
click at [641, 280] on div "欣柔 -017" at bounding box center [639, 288] width 171 height 22
type input "欣柔-017"
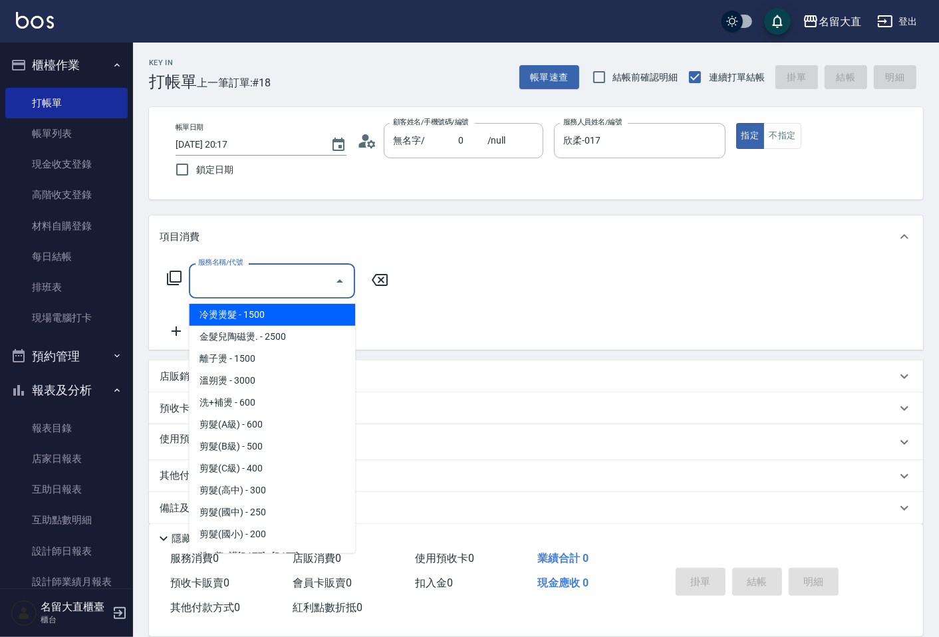
click at [296, 271] on input "服務名稱/代號" at bounding box center [262, 280] width 134 height 23
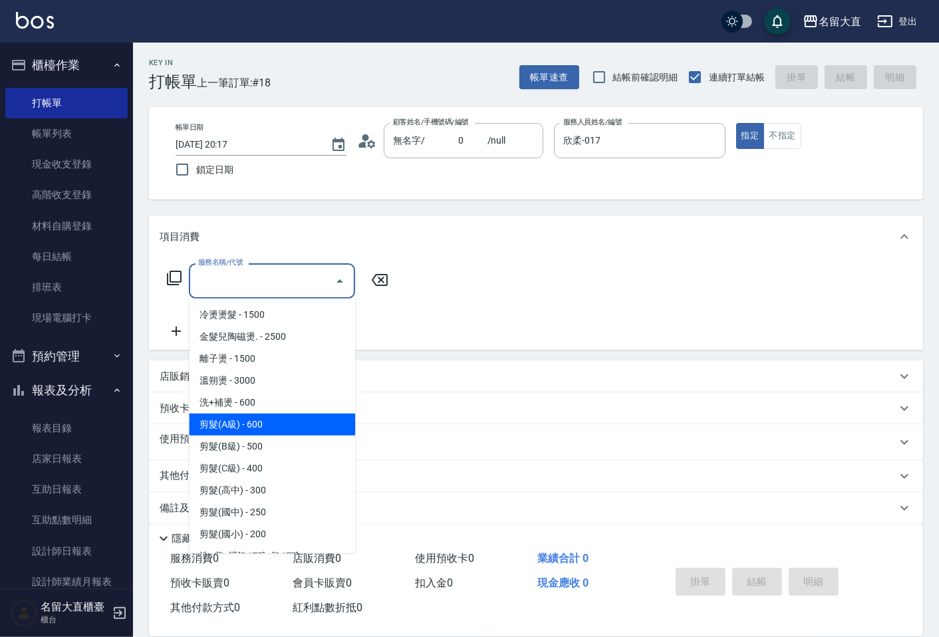
click at [240, 424] on span "剪髮(A級) - 600" at bounding box center [272, 425] width 166 height 22
type input "剪髮(A級)(301)"
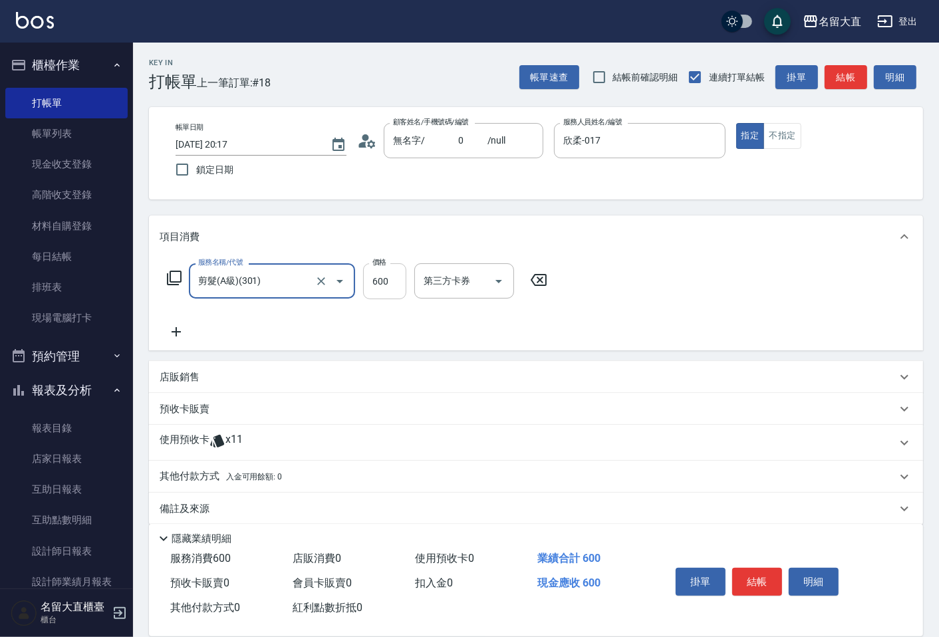
click at [376, 289] on input "600" at bounding box center [384, 281] width 43 height 36
type input "150"
click at [172, 333] on icon at bounding box center [176, 331] width 9 height 9
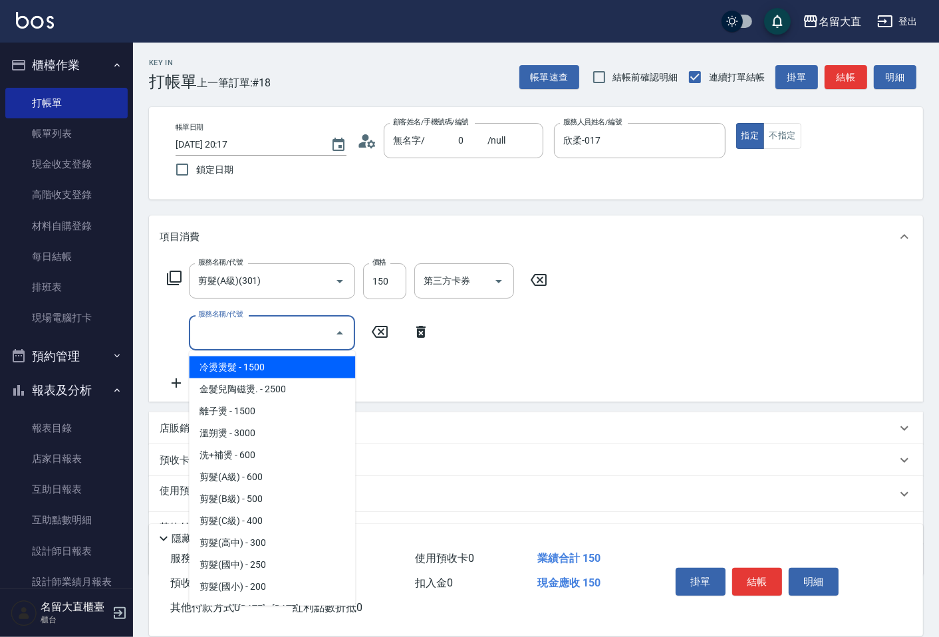
drag, startPoint x: 208, startPoint y: 333, endPoint x: 221, endPoint y: 362, distance: 32.2
click at [207, 341] on input "服務名稱/代號" at bounding box center [262, 332] width 134 height 23
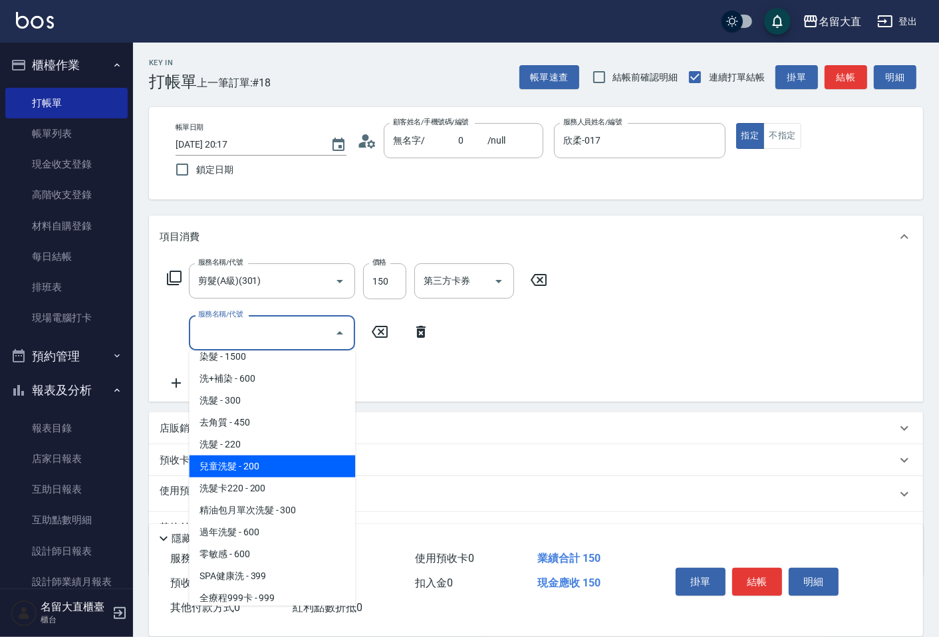
scroll to position [295, 0]
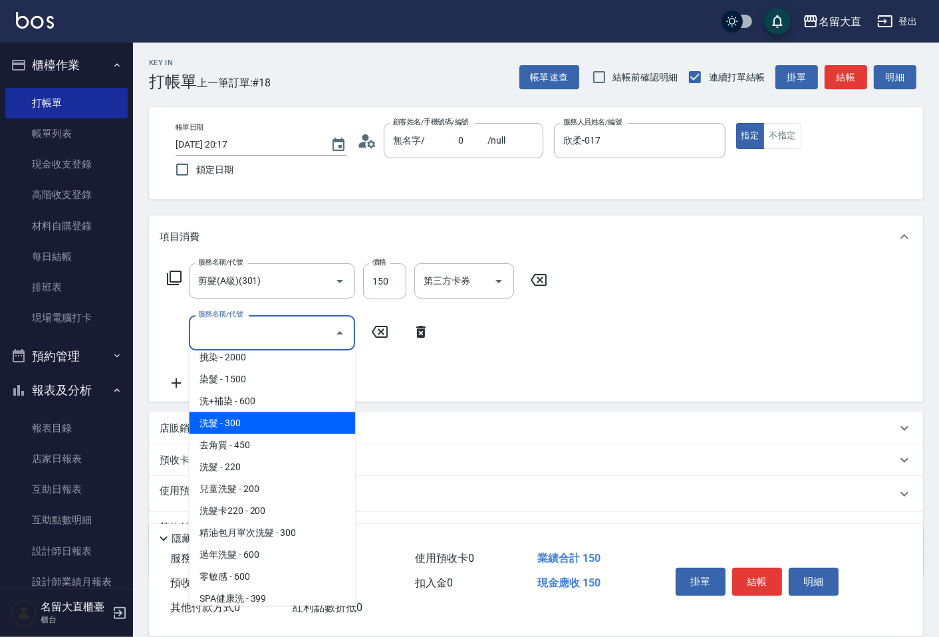
click at [263, 424] on span "洗髮 - 300" at bounding box center [272, 423] width 166 height 22
type input "洗髮(500)"
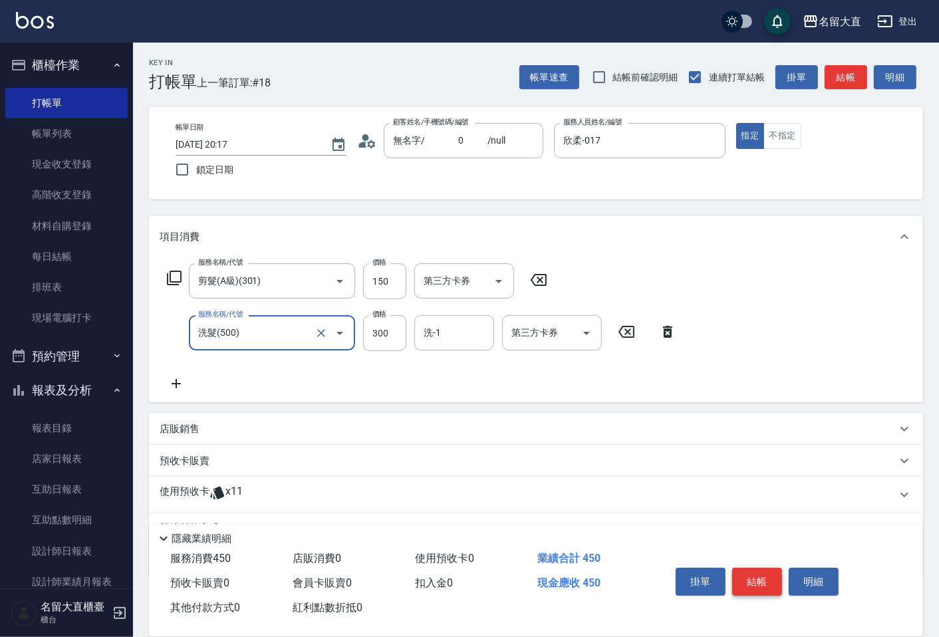
click at [767, 575] on button "結帳" at bounding box center [757, 582] width 50 height 28
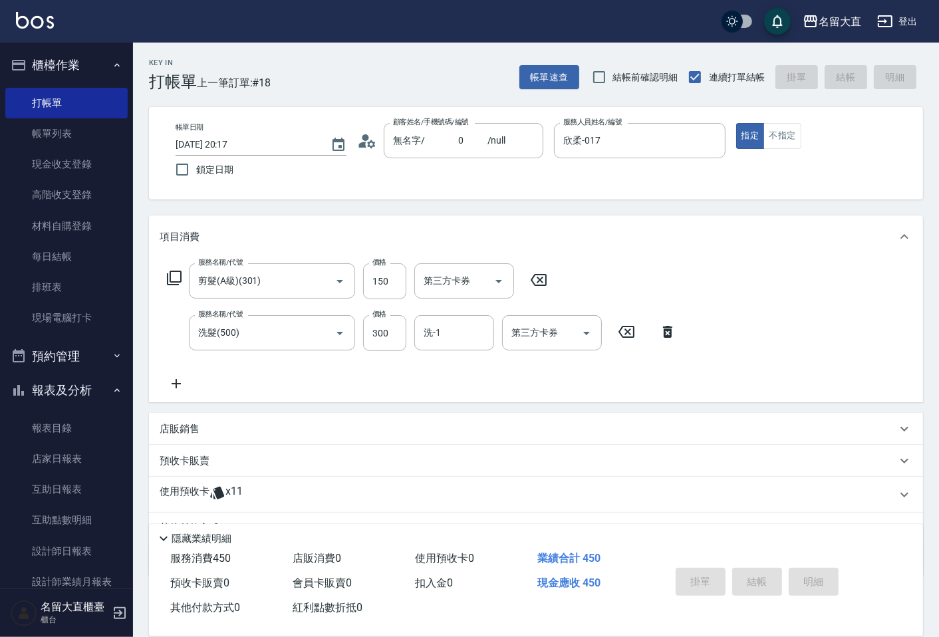
type input "[DATE] 20:18"
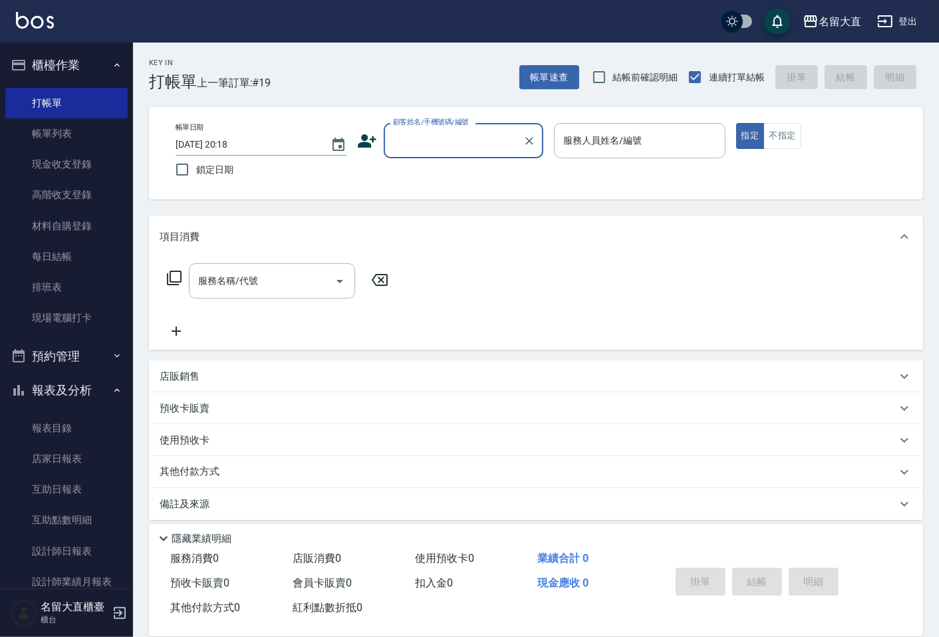
click at [434, 156] on div "顧客姓名/手機號碼/編號" at bounding box center [464, 140] width 160 height 35
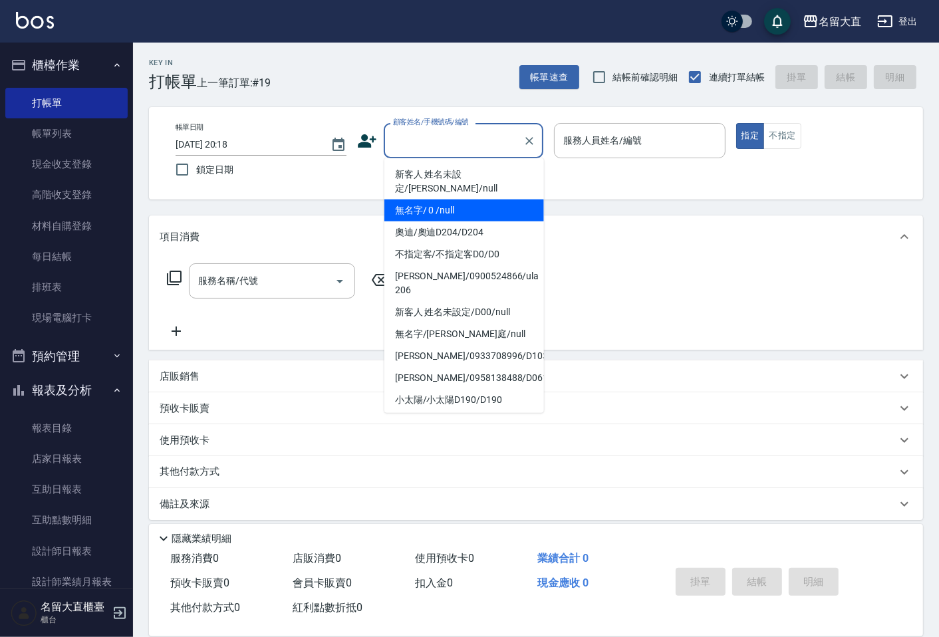
click at [437, 200] on li "無名字/ 0 /null" at bounding box center [465, 211] width 160 height 22
type input "無名字/ 0 /null"
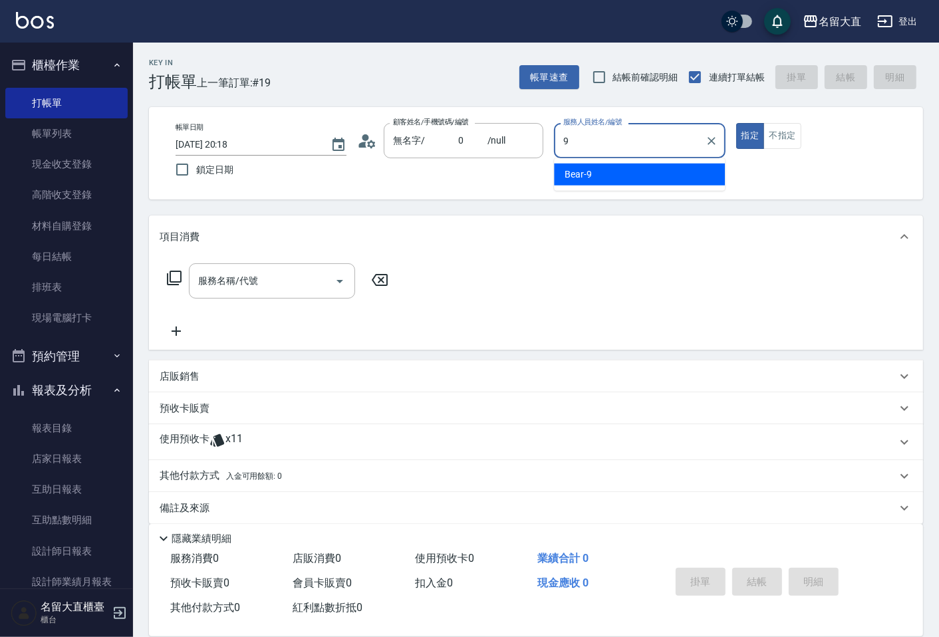
type input "Bear-9"
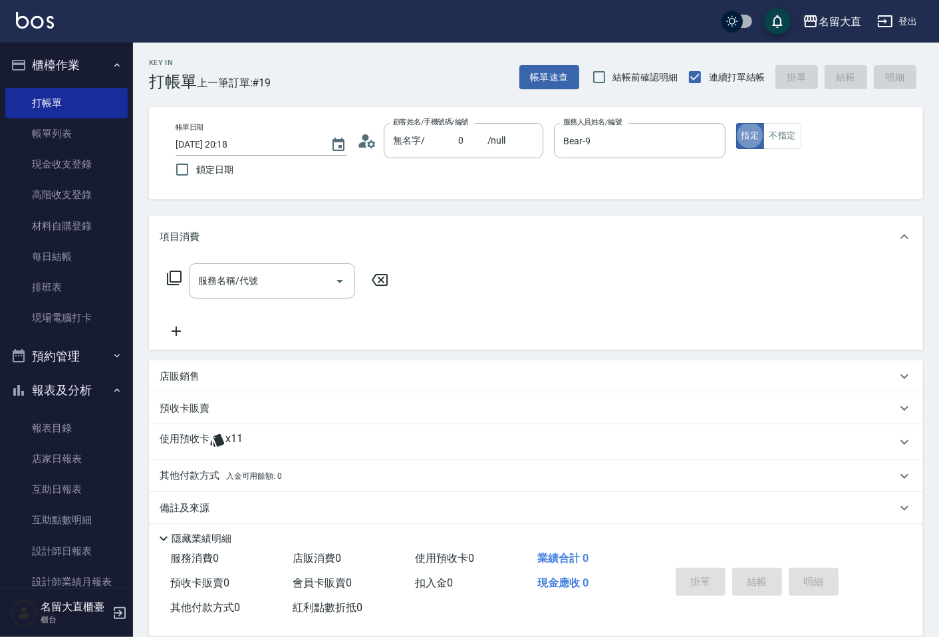
type button "true"
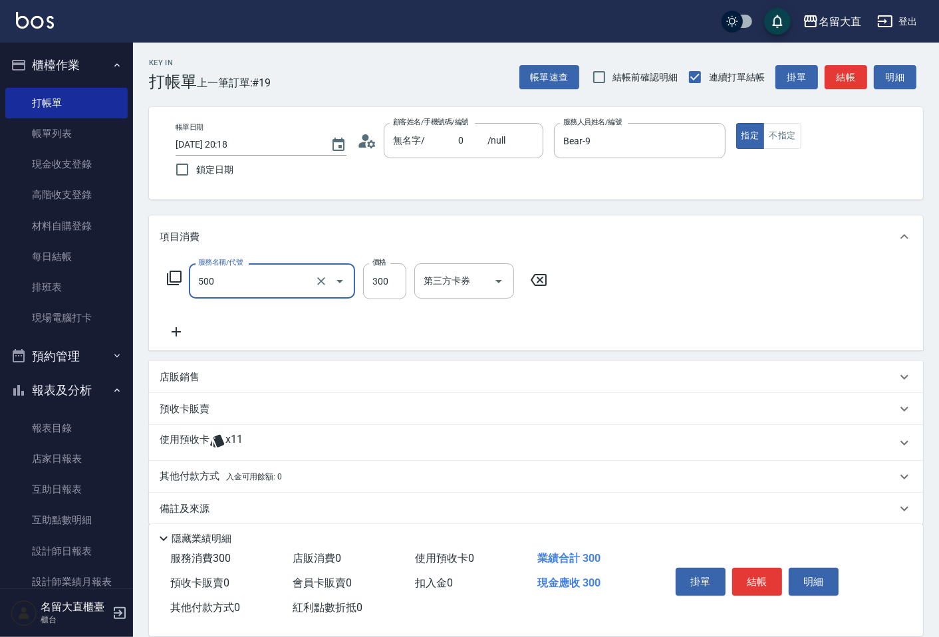
type input "洗髮(500)"
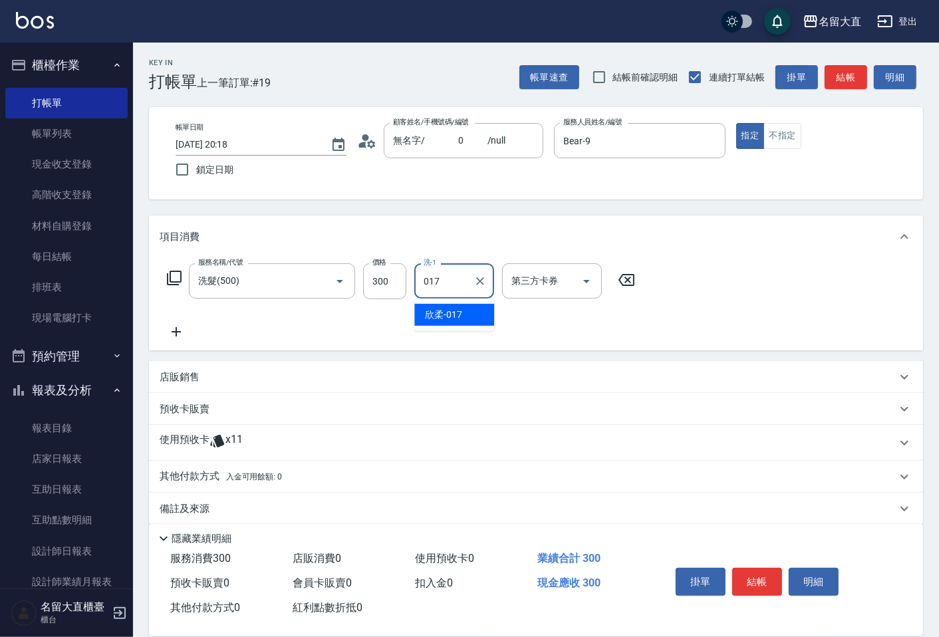
type input "欣柔-017"
click at [867, 77] on div "帳單速查 結帳前確認明細 連續打單結帳 掛單 結帳 明細" at bounding box center [722, 77] width 404 height 28
click at [853, 81] on button "結帳" at bounding box center [846, 77] width 43 height 25
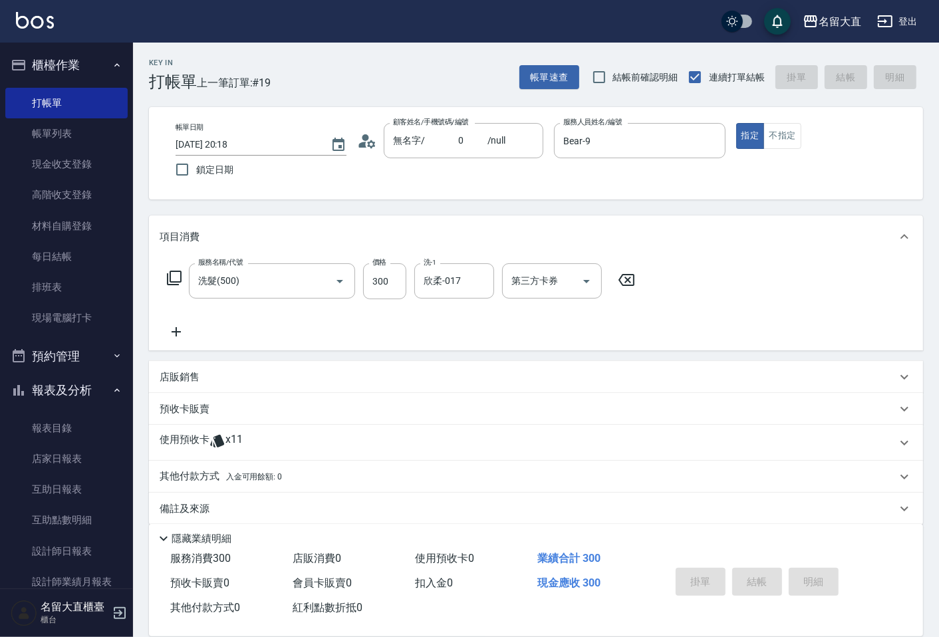
type input "[DATE] 20:19"
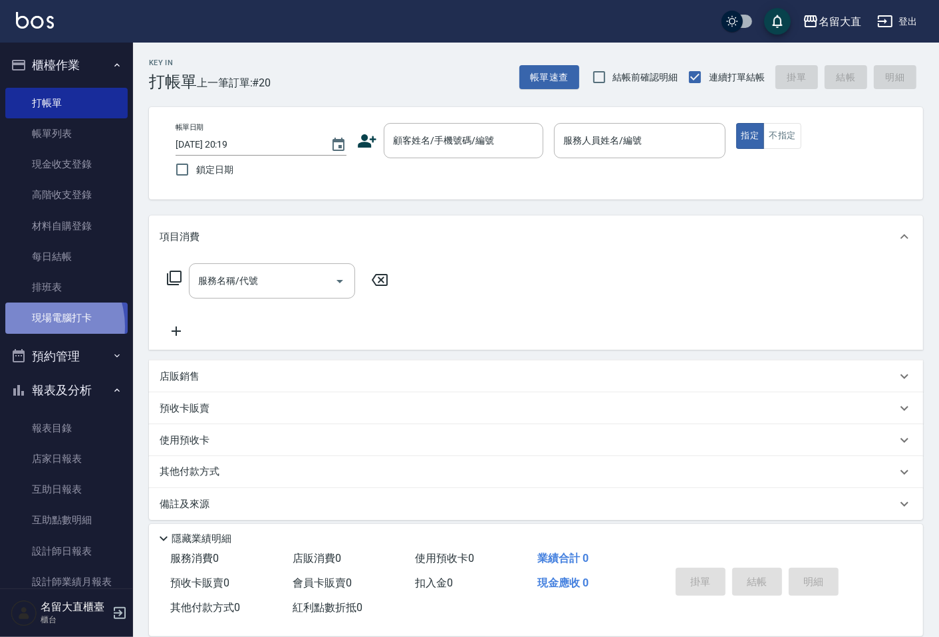
click at [37, 327] on link "現場電腦打卡" at bounding box center [66, 318] width 122 height 31
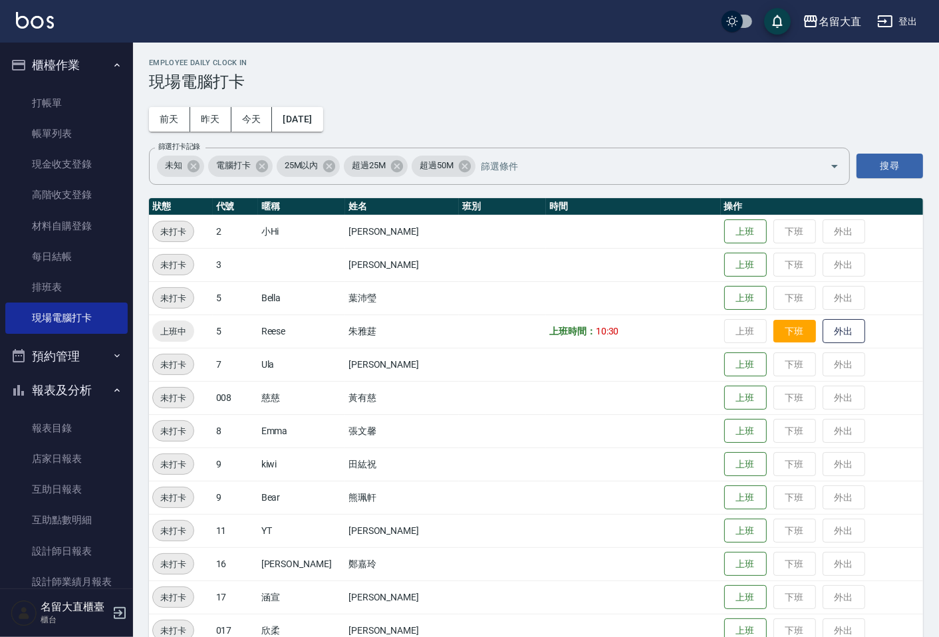
click at [764, 343] on td "上班 下班 外出" at bounding box center [822, 331] width 202 height 33
click at [774, 338] on button "下班" at bounding box center [795, 331] width 43 height 23
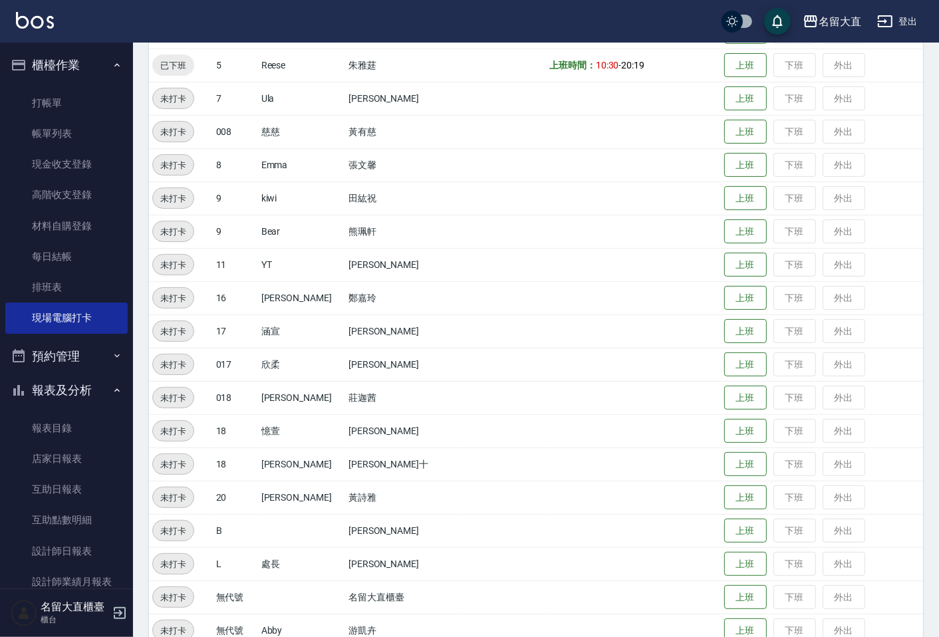
scroll to position [291, 0]
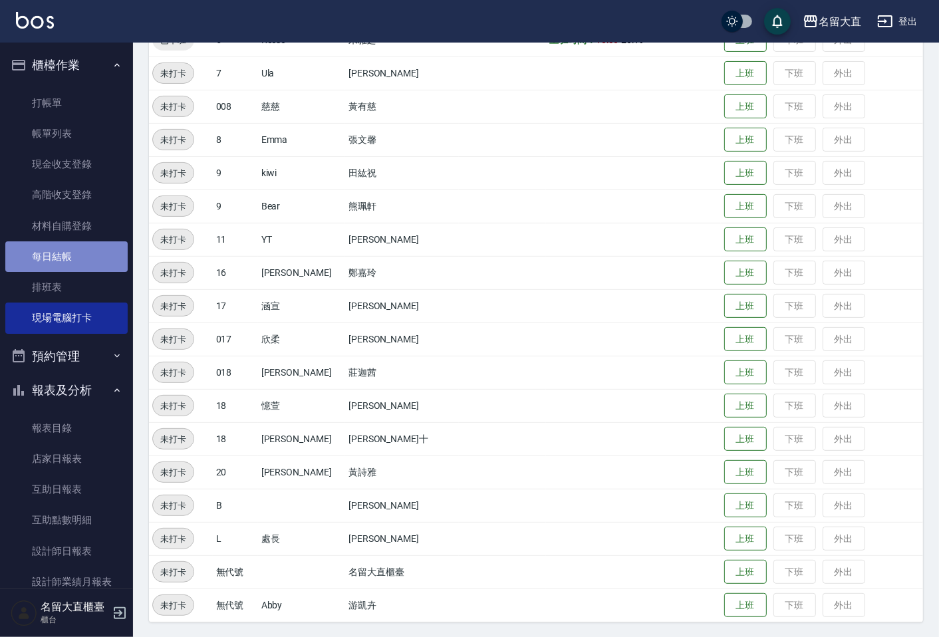
click at [69, 243] on link "每日結帳" at bounding box center [66, 256] width 122 height 31
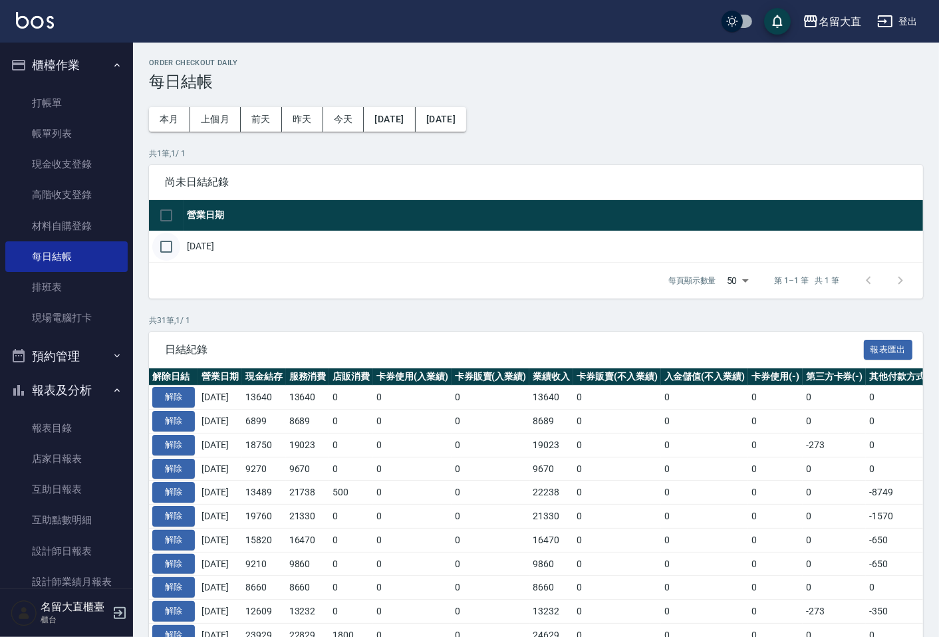
click at [167, 247] on input "checkbox" at bounding box center [166, 247] width 28 height 28
checkbox input "true"
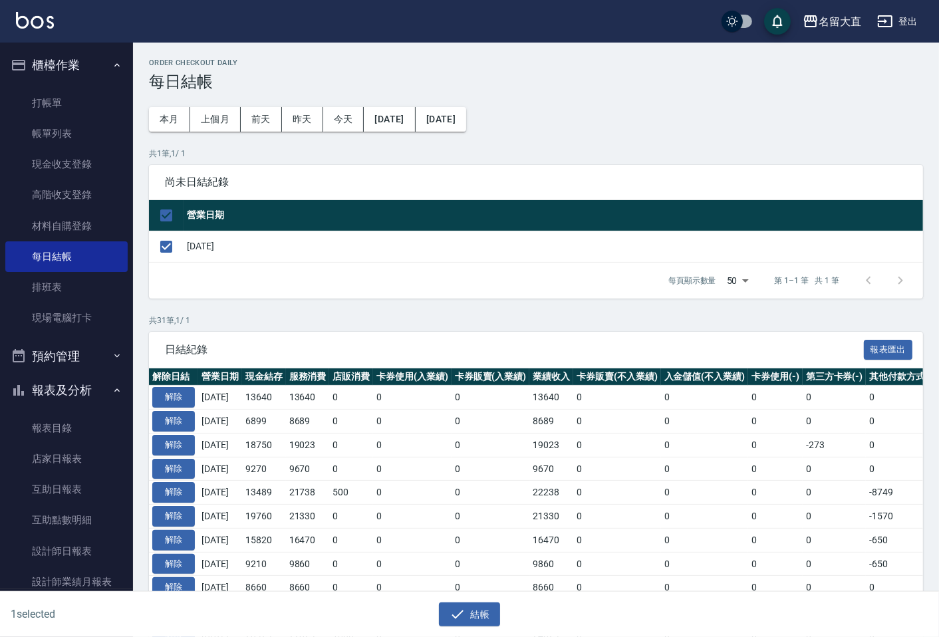
click at [482, 595] on div "結帳" at bounding box center [464, 609] width 464 height 35
click at [475, 615] on button "結帳" at bounding box center [470, 615] width 62 height 25
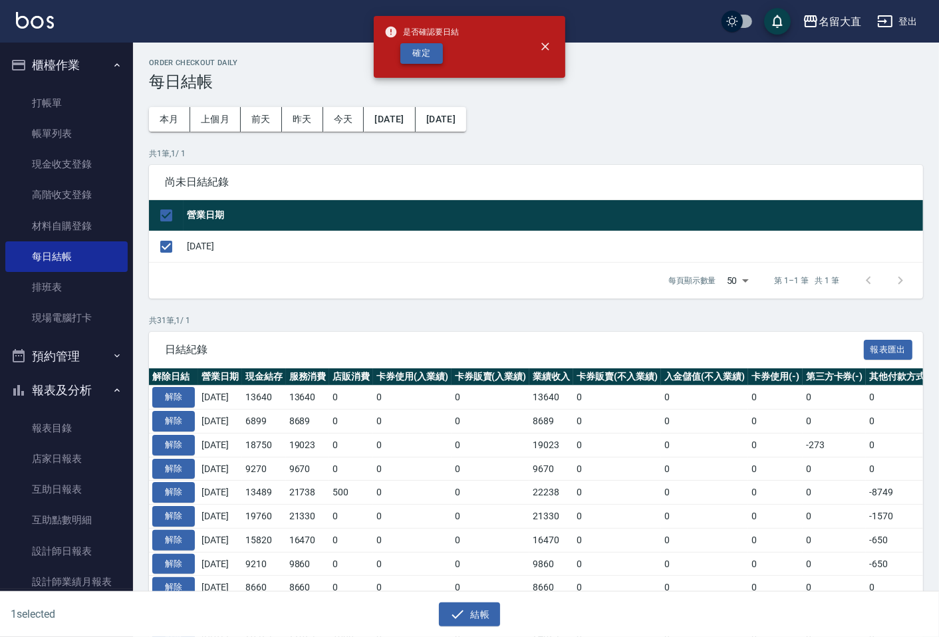
click at [427, 51] on button "確定" at bounding box center [421, 53] width 43 height 21
checkbox input "false"
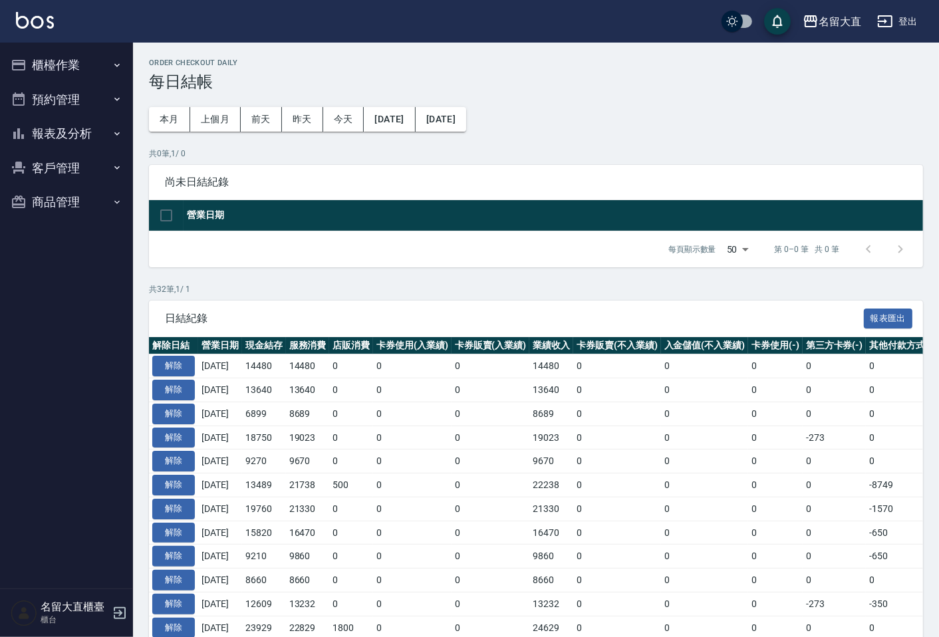
click at [96, 143] on button "報表及分析" at bounding box center [66, 133] width 122 height 35
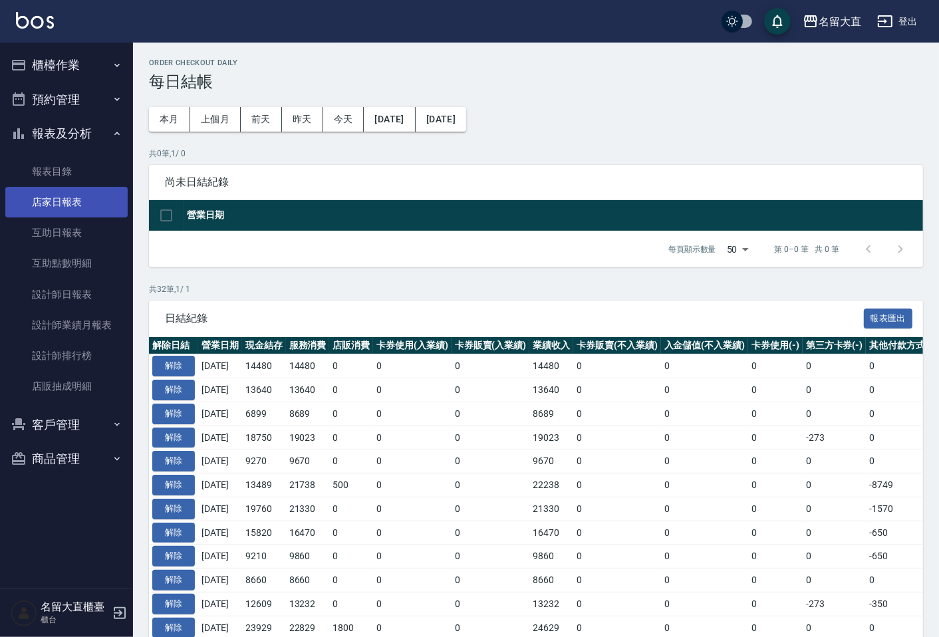
click at [91, 192] on link "店家日報表" at bounding box center [66, 202] width 122 height 31
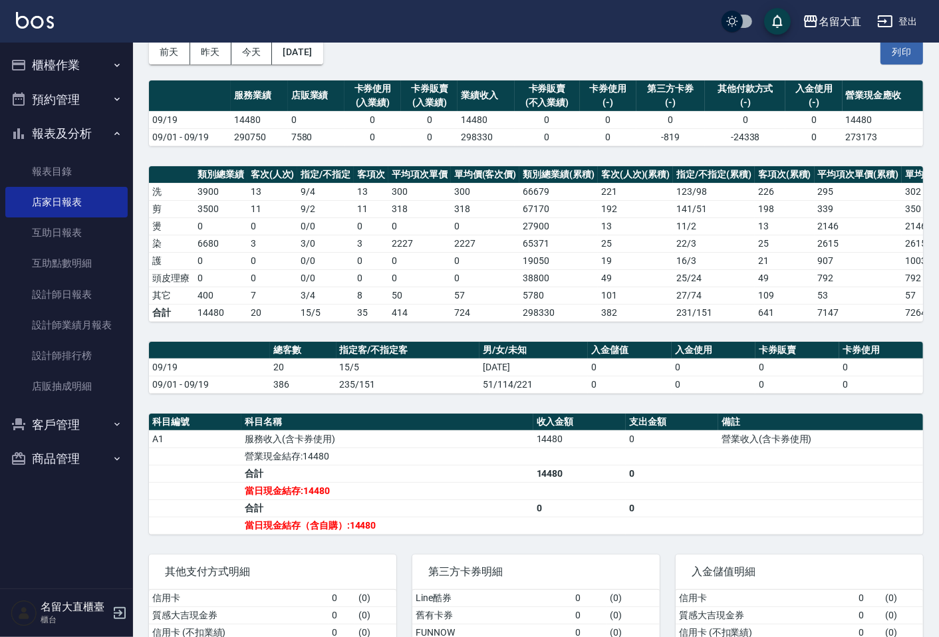
scroll to position [133, 0]
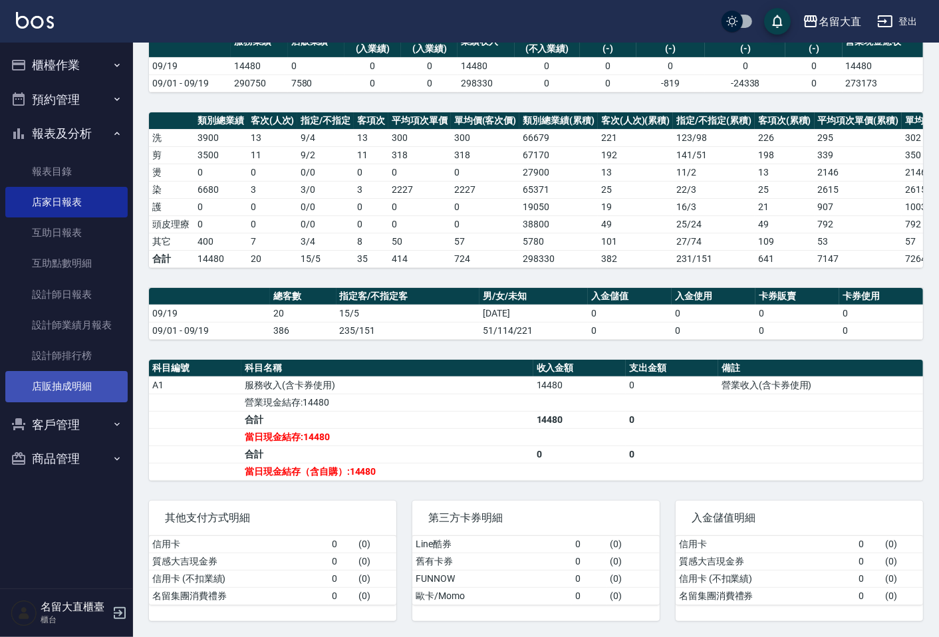
click at [50, 371] on link "店販抽成明細" at bounding box center [66, 386] width 122 height 31
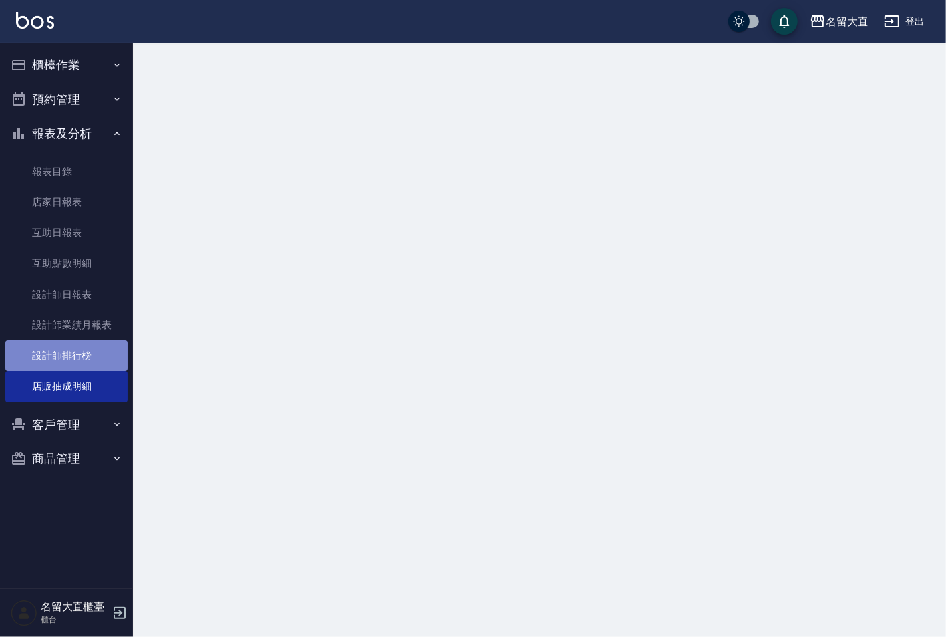
click at [53, 369] on link "設計師排行榜" at bounding box center [66, 356] width 122 height 31
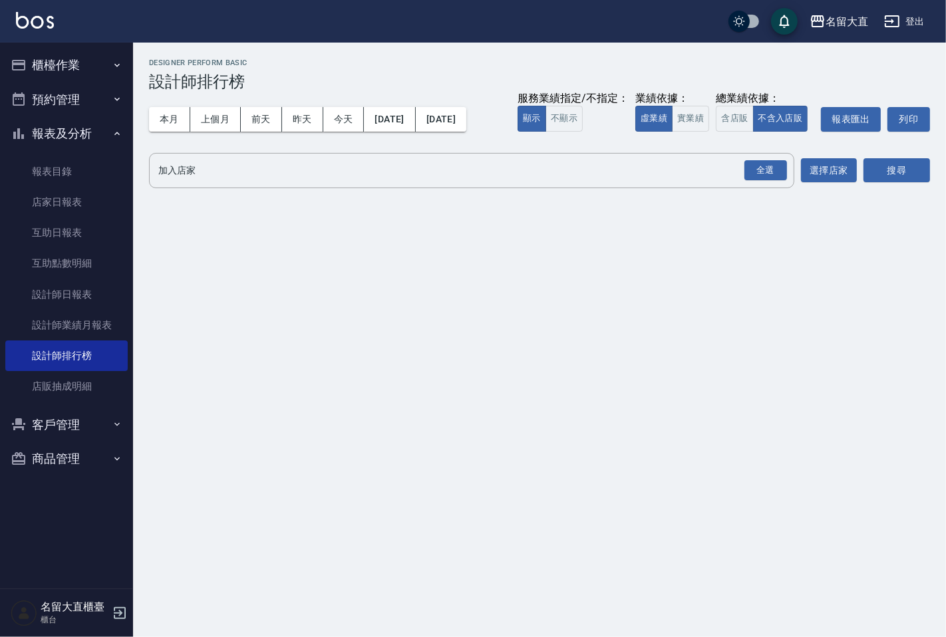
click at [712, 117] on div "服務業績指定/不指定： 顯示 不顯示 業績依據： 虛業績 實業績 總業績依據： 含店販 不含入店販 報表匯出 列印" at bounding box center [724, 119] width 412 height 25
click at [691, 118] on button "實業績" at bounding box center [690, 119] width 37 height 26
click at [682, 170] on input "加入店家" at bounding box center [461, 170] width 613 height 23
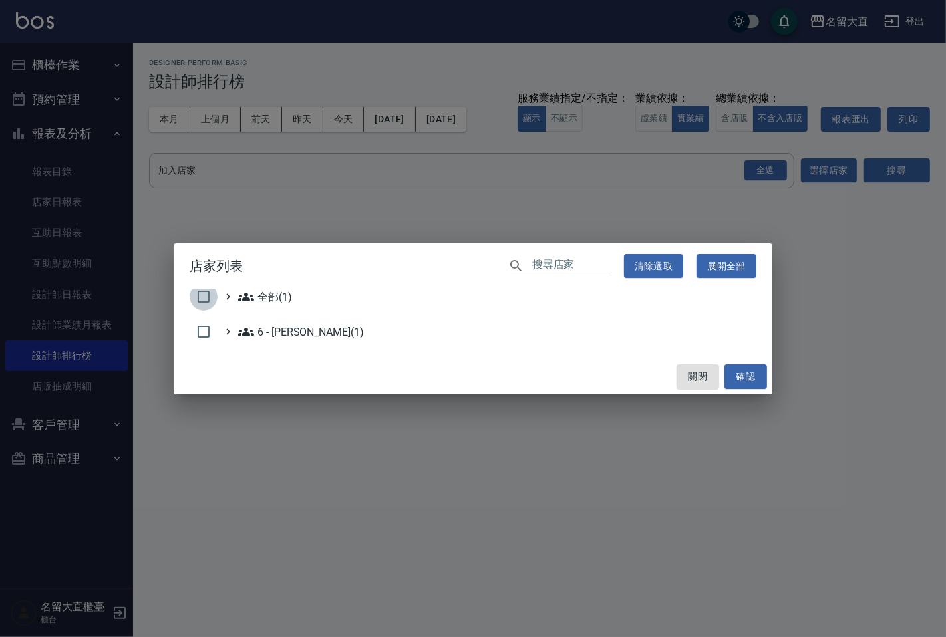
click at [198, 293] on input "checkbox" at bounding box center [204, 297] width 28 height 28
checkbox input "true"
click at [728, 375] on button "確認" at bounding box center [745, 377] width 43 height 25
checkbox input "false"
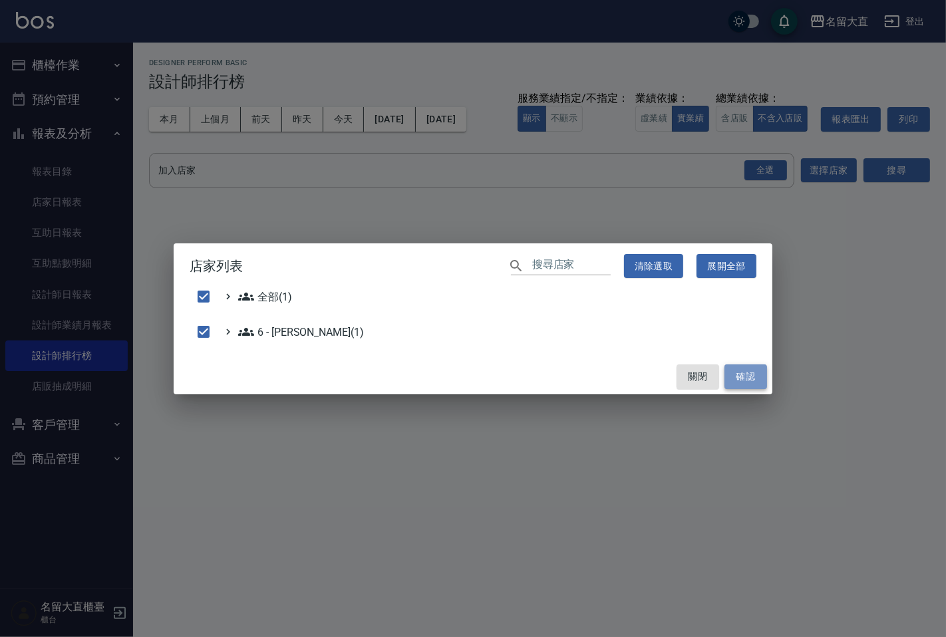
checkbox input "false"
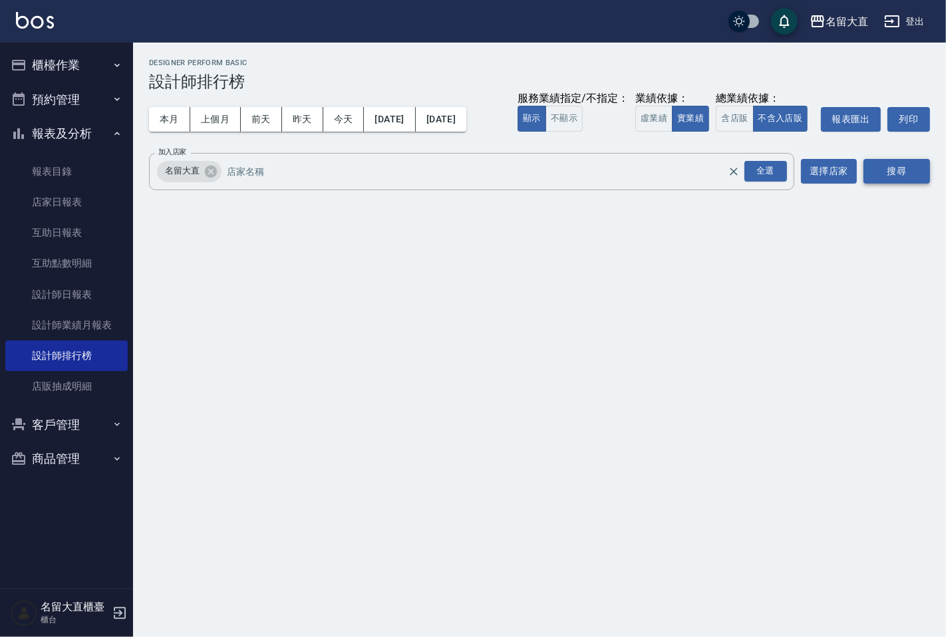
click at [863, 170] on button "搜尋" at bounding box center [896, 171] width 67 height 25
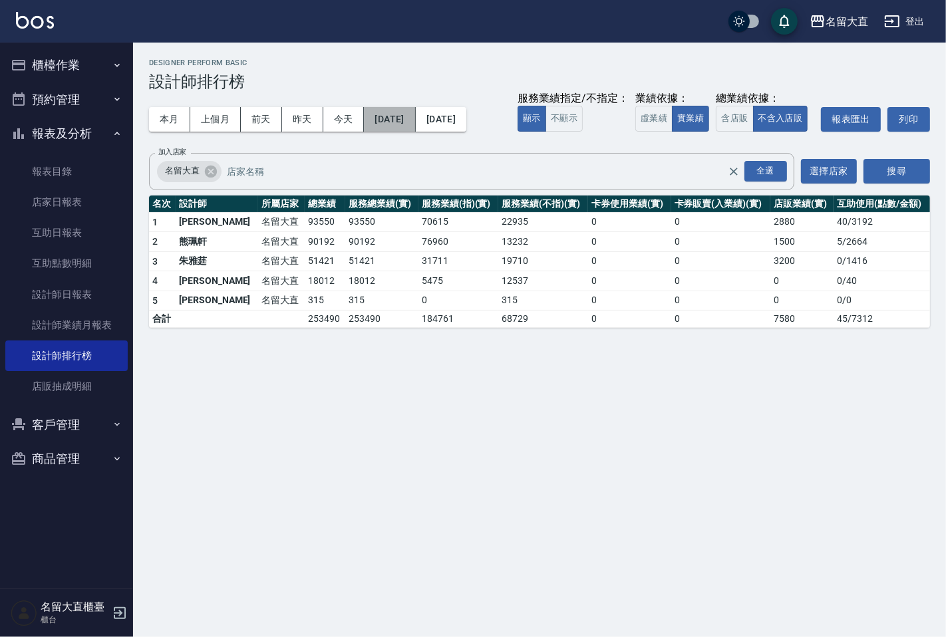
click at [404, 123] on button "[DATE]" at bounding box center [389, 119] width 51 height 25
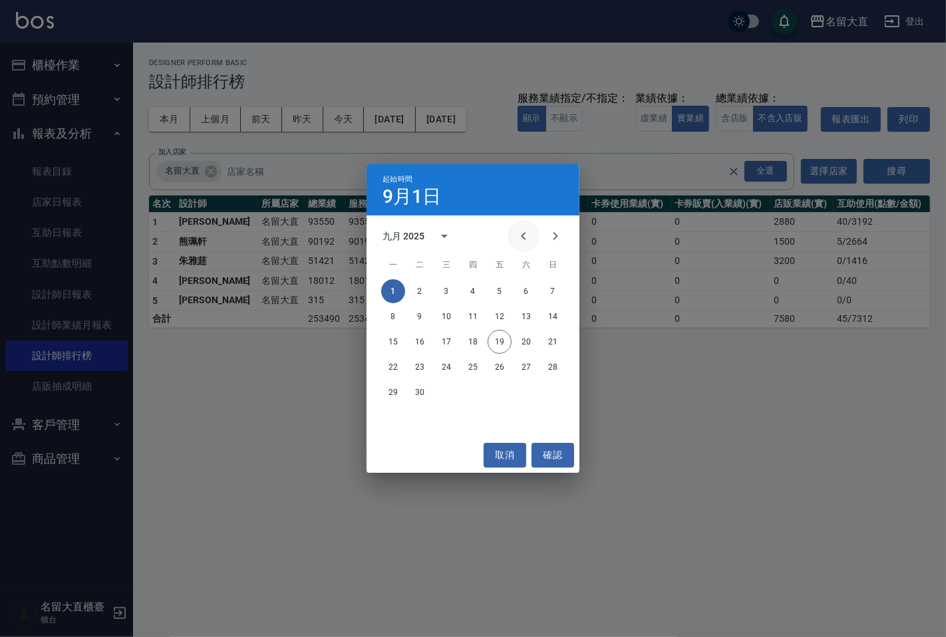
click at [513, 233] on button "Previous month" at bounding box center [524, 236] width 32 height 32
click at [504, 289] on button "1" at bounding box center [500, 291] width 24 height 24
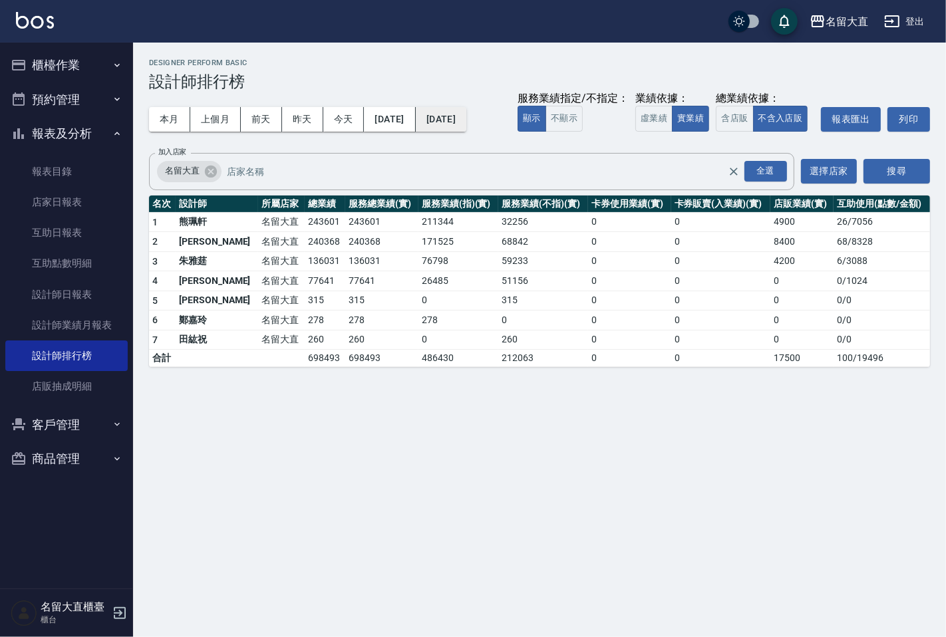
click at [466, 125] on button "[DATE]" at bounding box center [441, 119] width 51 height 25
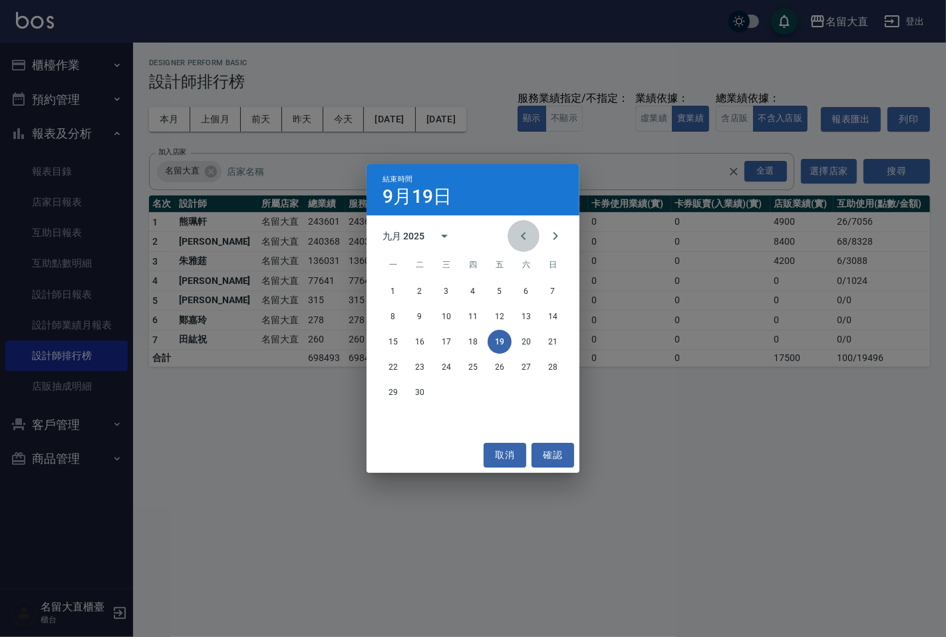
click at [522, 234] on icon "Previous month" at bounding box center [524, 236] width 16 height 16
click at [424, 364] on button "19" at bounding box center [420, 367] width 24 height 24
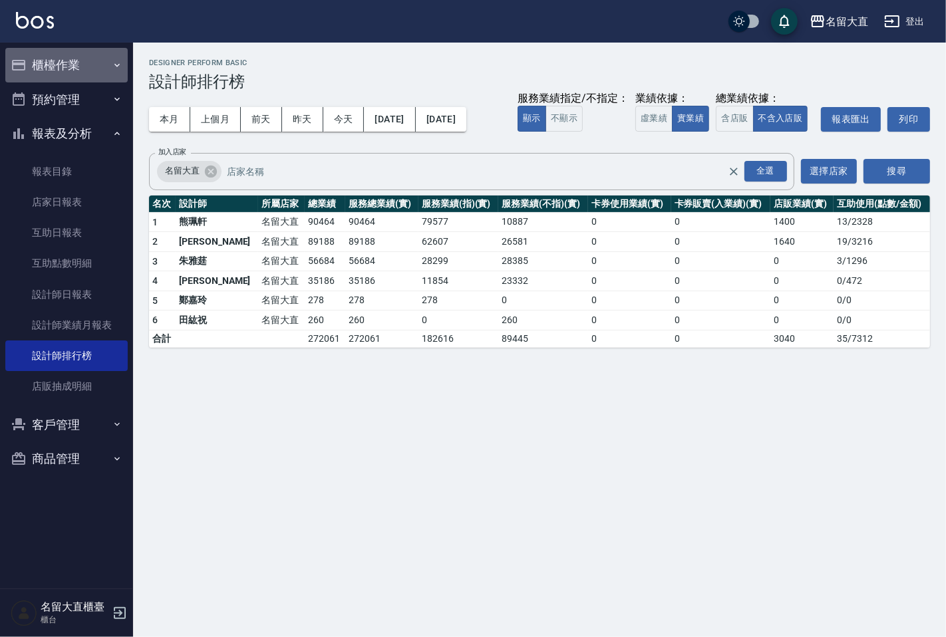
click at [110, 71] on button "櫃檯作業" at bounding box center [66, 65] width 122 height 35
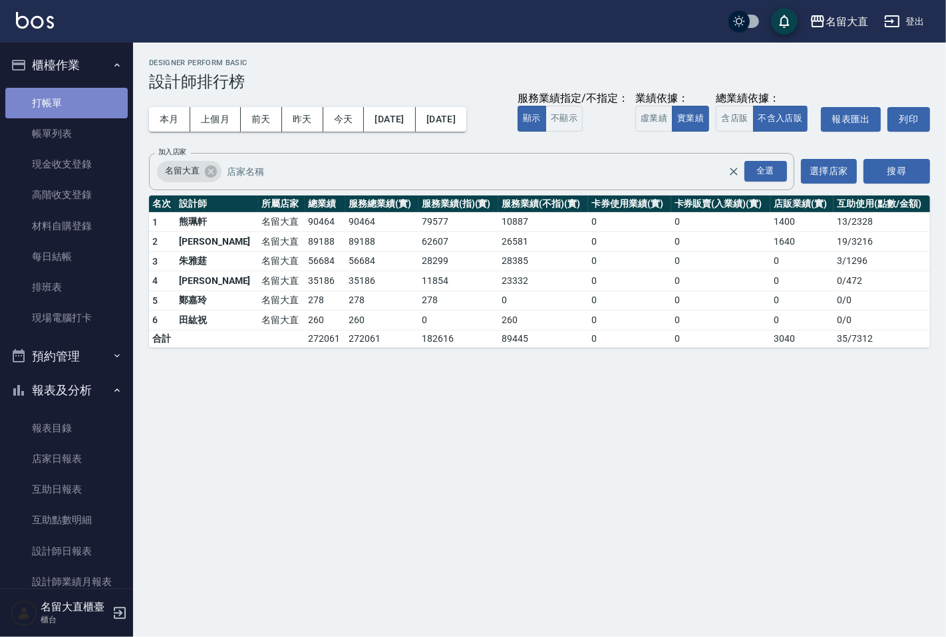
click at [96, 102] on link "打帳單" at bounding box center [66, 103] width 122 height 31
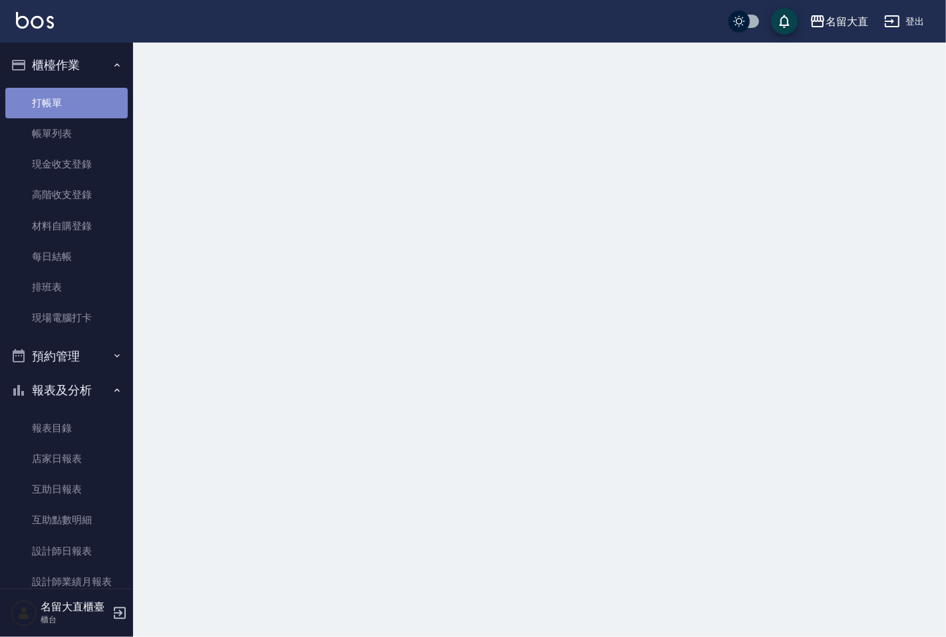
click at [96, 102] on link "打帳單" at bounding box center [66, 103] width 122 height 31
